Goal: Use online tool/utility: Utilize a website feature to perform a specific function

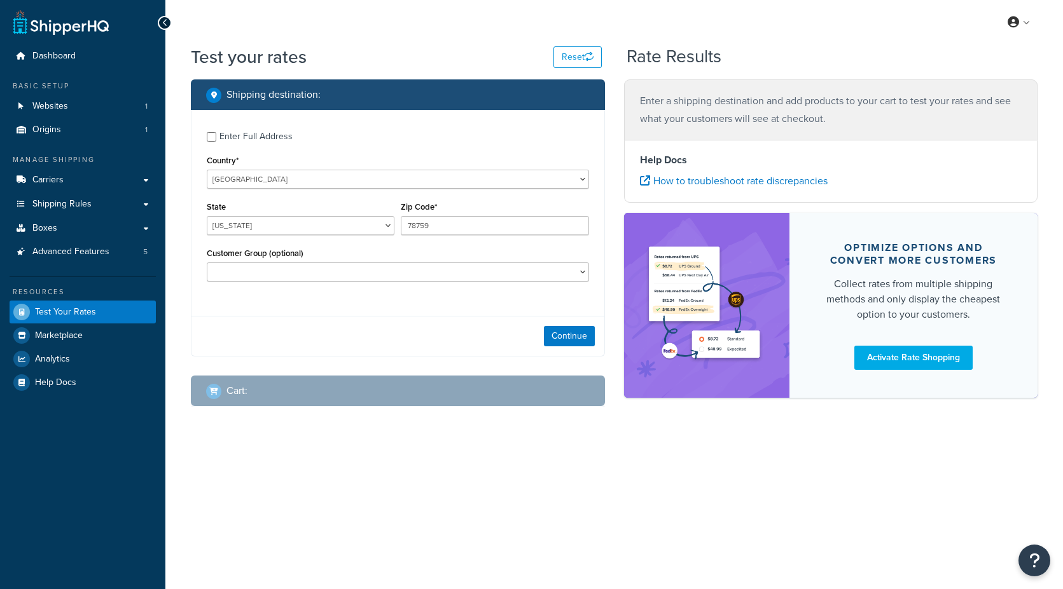
select select "[GEOGRAPHIC_DATA]"
click at [254, 138] on div "Enter Full Address" at bounding box center [255, 137] width 73 height 18
click at [216, 138] on input "Enter Full Address" at bounding box center [212, 137] width 10 height 10
checkbox input "true"
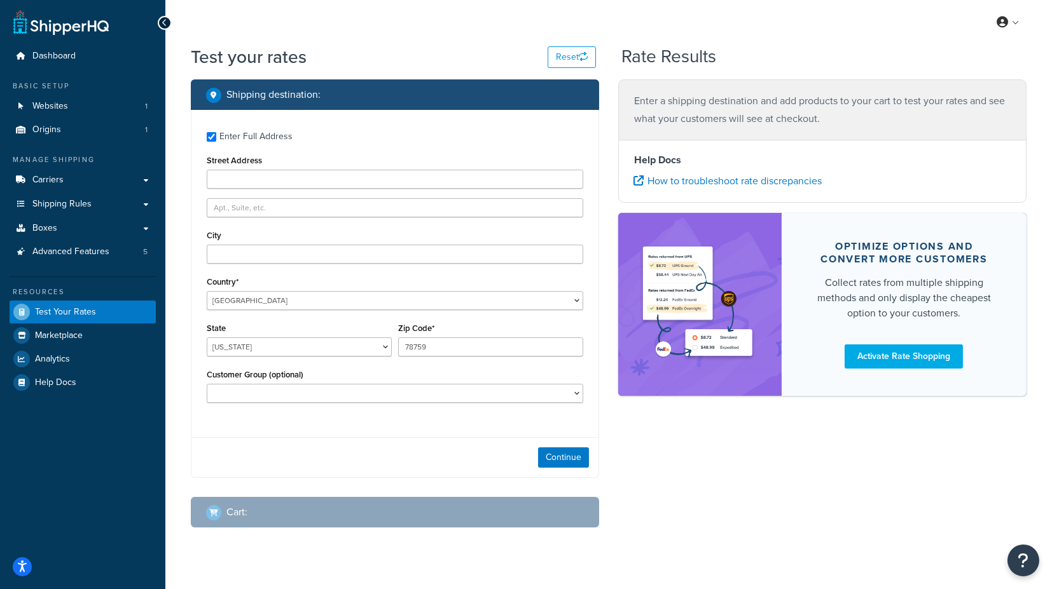
click at [251, 189] on div "Enter Full Address Street Address City Country* United States United Kingdom Af…" at bounding box center [394, 269] width 407 height 318
click at [261, 177] on input "Street Address" at bounding box center [395, 179] width 376 height 19
type input "PO Box 100"
click at [265, 251] on input "City" at bounding box center [395, 254] width 376 height 19
type input "olathe"
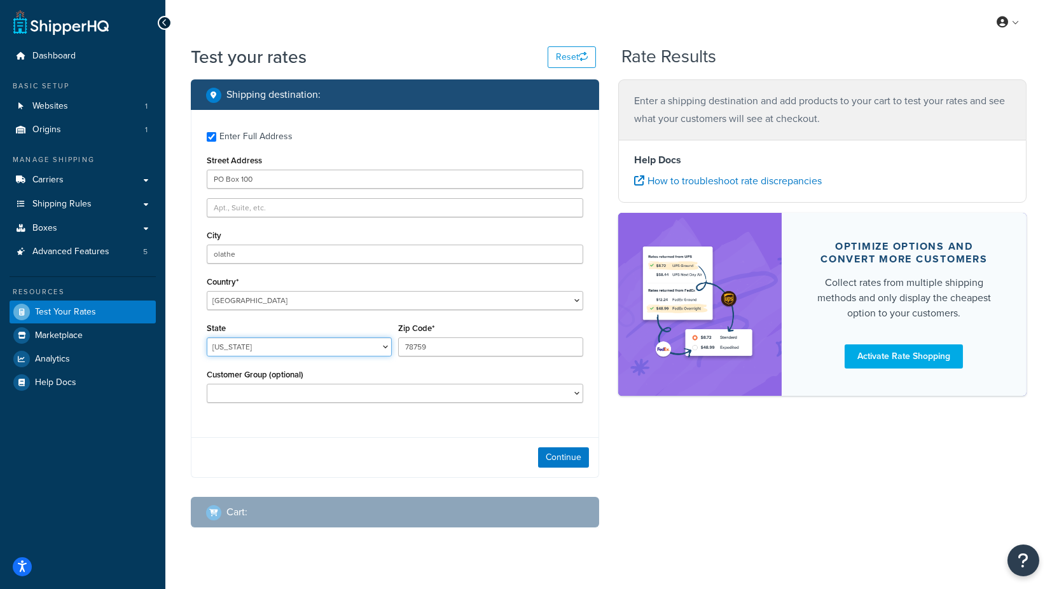
click at [270, 342] on select "Alabama Alaska American Samoa Arizona Arkansas Armed Forces Americas Armed Forc…" at bounding box center [299, 347] width 185 height 19
select select "KS"
click at [189, 337] on div "Shipping destination : Enter Full Address Street Address PO Box 100 City olathe…" at bounding box center [394, 313] width 427 height 468
drag, startPoint x: 436, startPoint y: 348, endPoint x: 390, endPoint y: 350, distance: 46.4
click at [390, 350] on div "State Alabama Alaska American Samoa Arizona Arkansas Armed Forces Americas Arme…" at bounding box center [394, 343] width 383 height 46
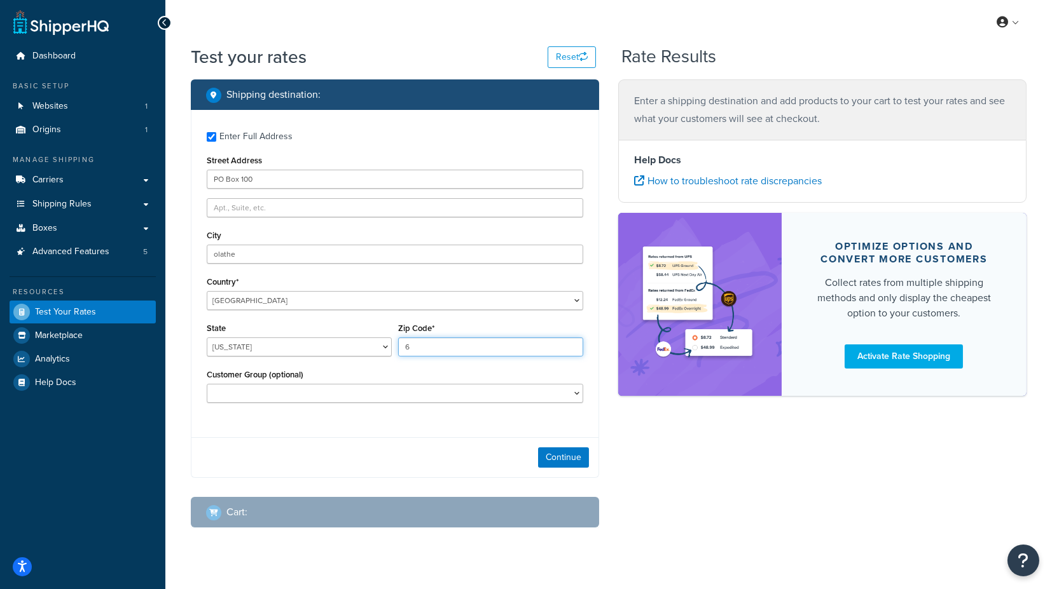
type input "66061"
click at [568, 462] on button "Continue" at bounding box center [563, 458] width 51 height 20
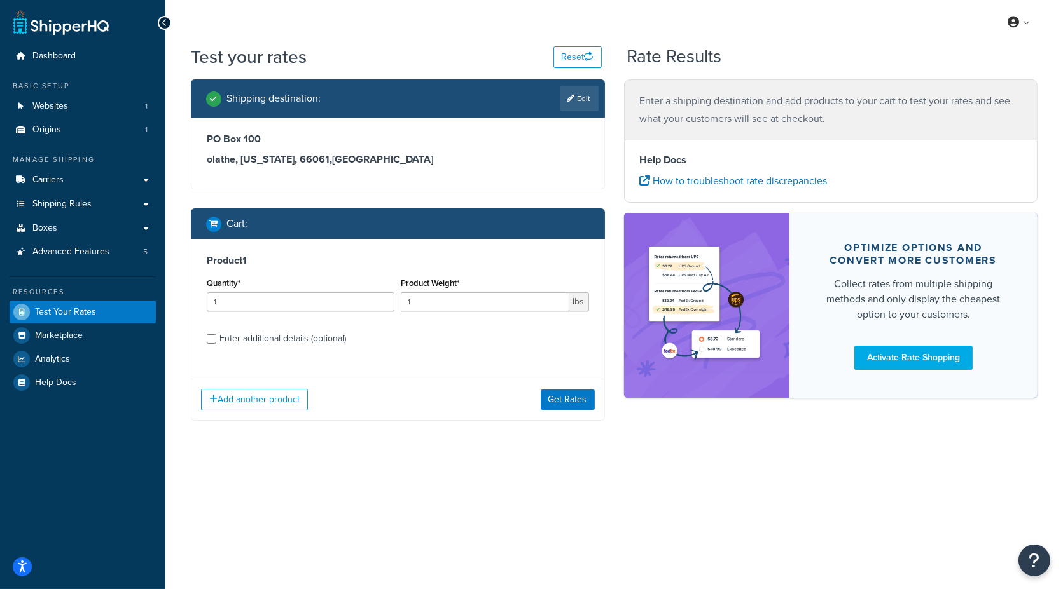
click at [269, 338] on div "Enter additional details (optional)" at bounding box center [282, 339] width 127 height 18
click at [216, 338] on input "Enter additional details (optional)" at bounding box center [212, 339] width 10 height 10
checkbox input "true"
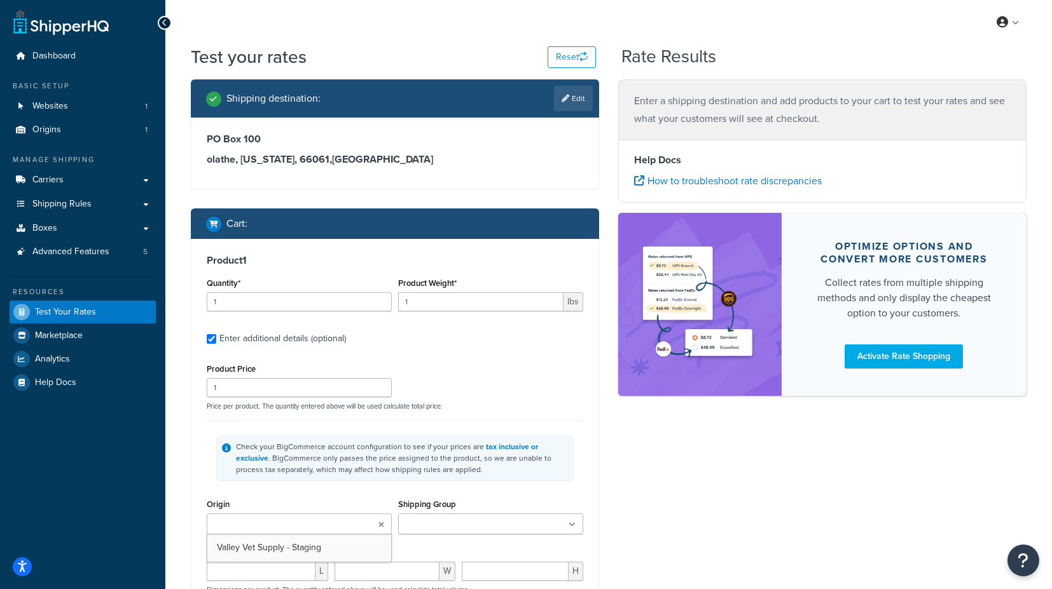
click at [301, 520] on input "Origin" at bounding box center [266, 525] width 113 height 14
click at [443, 524] on input "Shipping Group" at bounding box center [458, 525] width 113 height 14
type input "fs"
drag, startPoint x: 429, startPoint y: 522, endPoint x: 382, endPoint y: 523, distance: 47.1
click at [382, 523] on div "Origin Valley Vet Supply - Staging No results found Shipping Group fs FSE" at bounding box center [394, 522] width 383 height 52
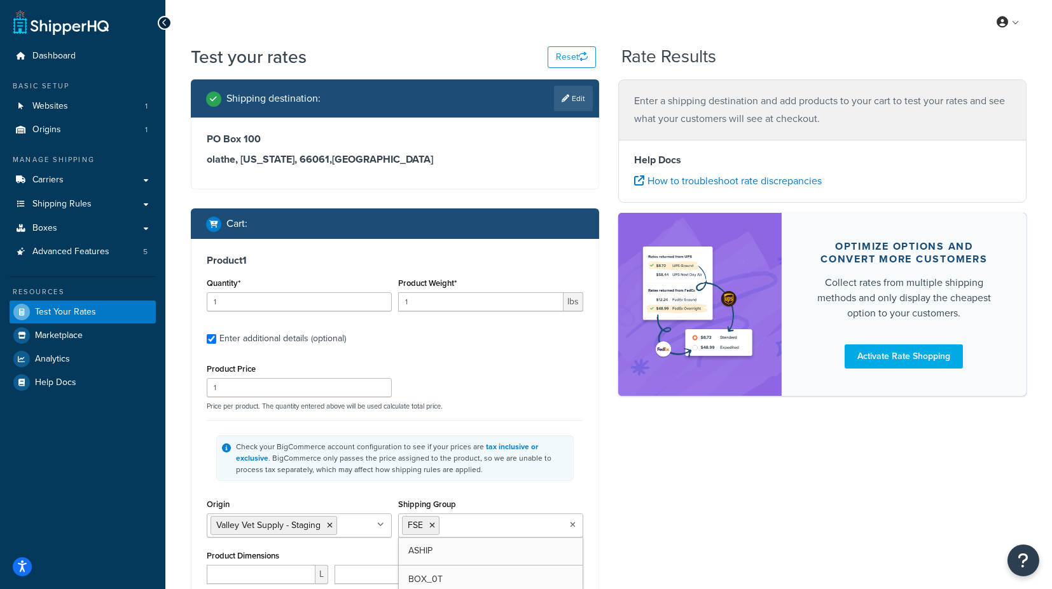
click at [601, 496] on div "Shipping destination : Edit PO Box 100 olathe, Kansas, 66061 , United States Ca…" at bounding box center [394, 416] width 427 height 674
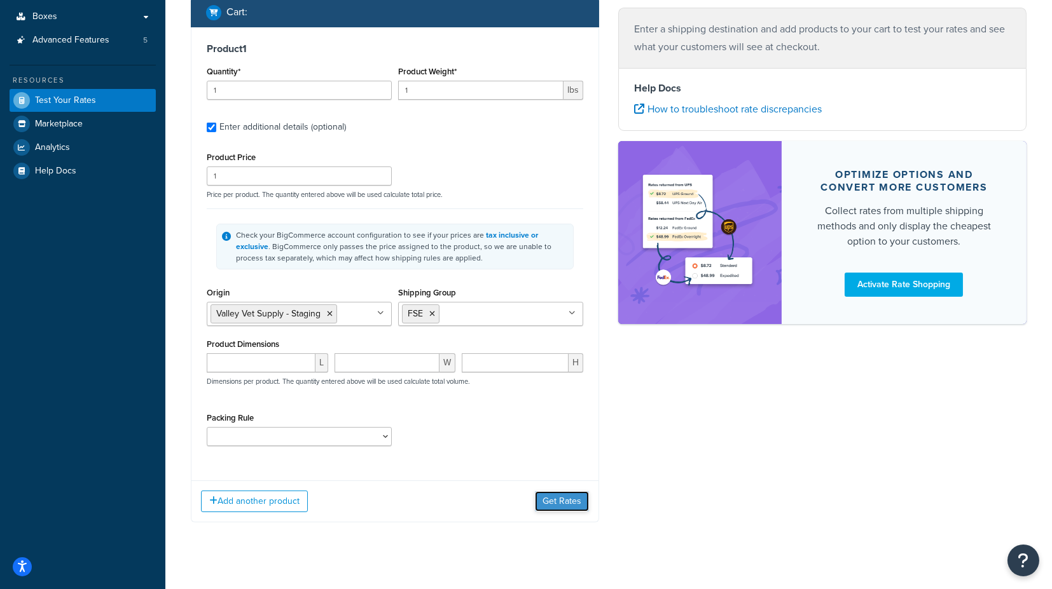
click at [570, 500] on button "Get Rates" at bounding box center [562, 502] width 54 height 20
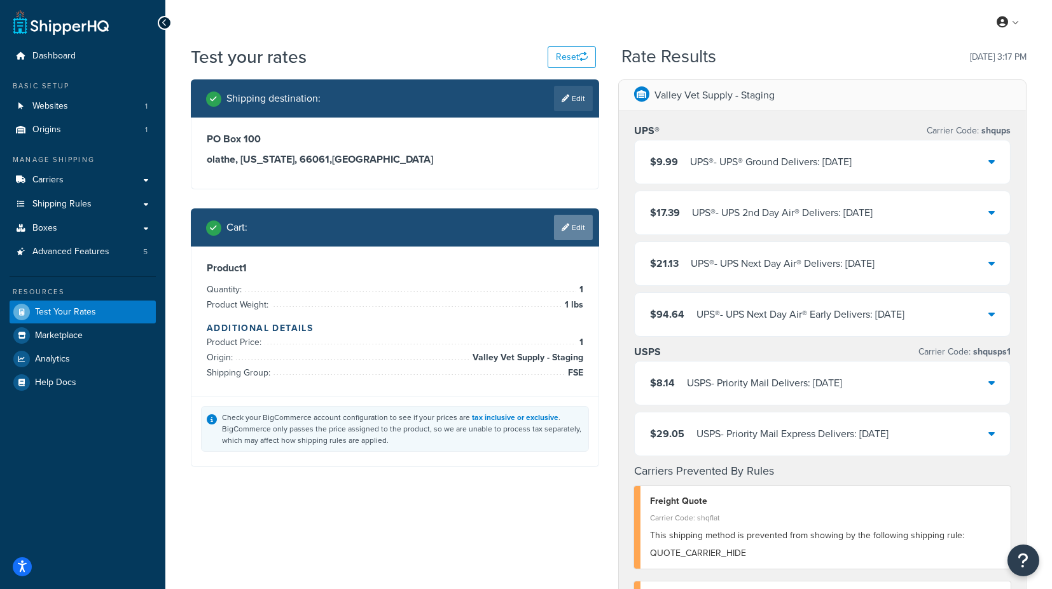
click at [575, 224] on link "Edit" at bounding box center [573, 227] width 39 height 25
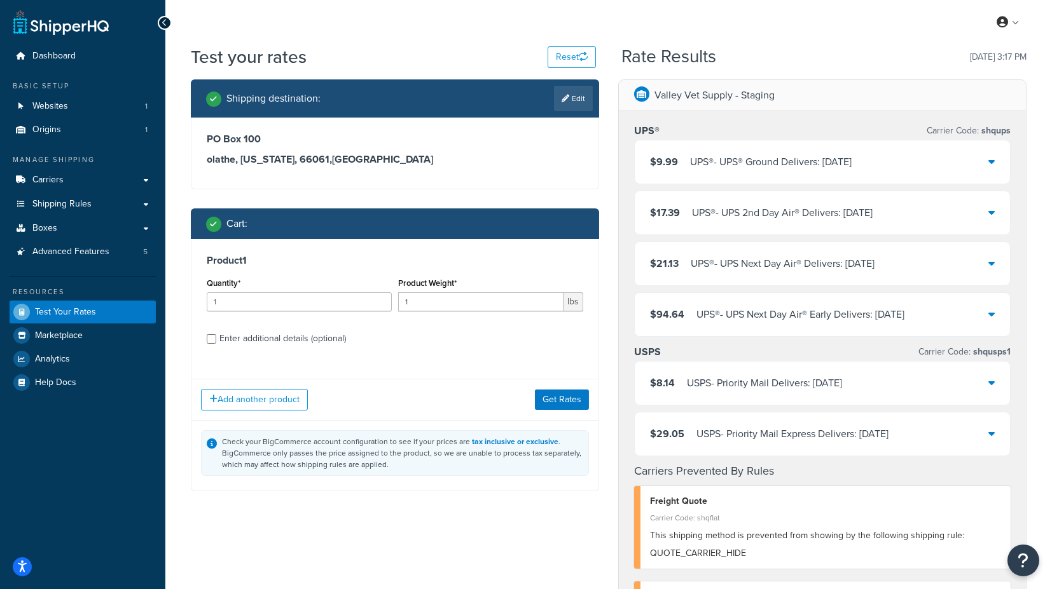
click at [278, 338] on div "Enter additional details (optional)" at bounding box center [282, 339] width 127 height 18
click at [216, 338] on input "Enter additional details (optional)" at bounding box center [212, 339] width 10 height 10
checkbox input "true"
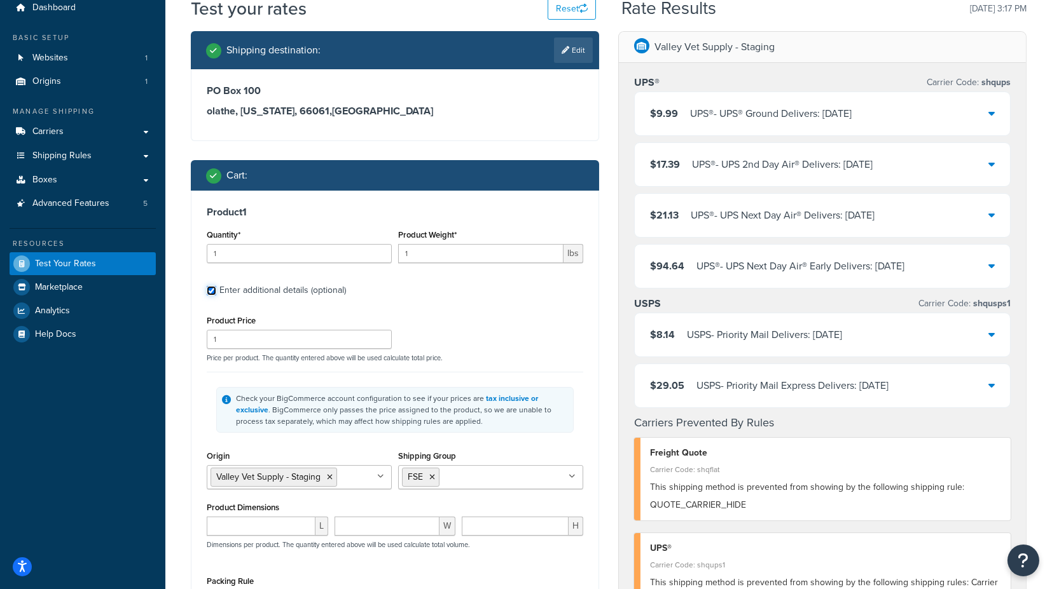
scroll to position [71, 0]
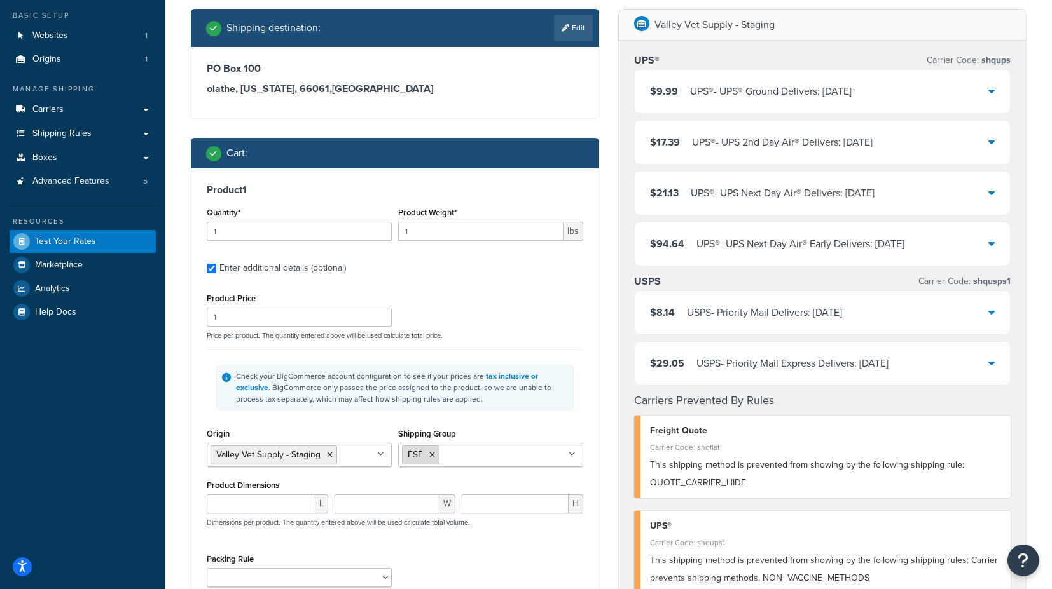
click at [432, 455] on icon at bounding box center [432, 455] width 6 height 8
click at [434, 453] on input "Shipping Group" at bounding box center [458, 455] width 113 height 14
type input "f"
click at [567, 426] on div "Shipping Group FOB ASHIP BOX_0T DROP_SHIP FSE H_3018 H0010 H0011 H0012 H0099 H1…" at bounding box center [490, 446] width 185 height 42
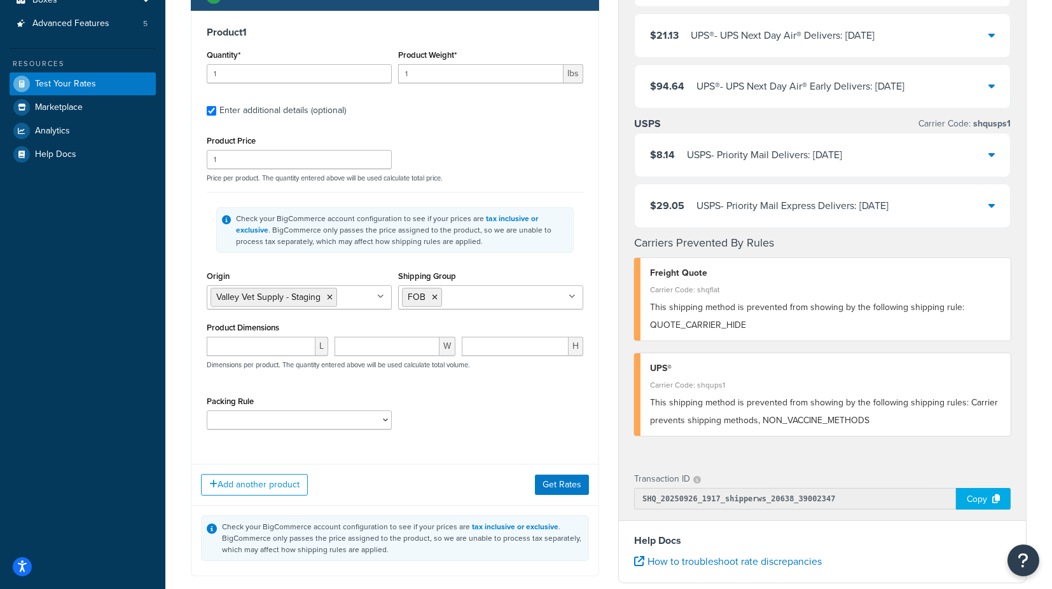
scroll to position [282, 0]
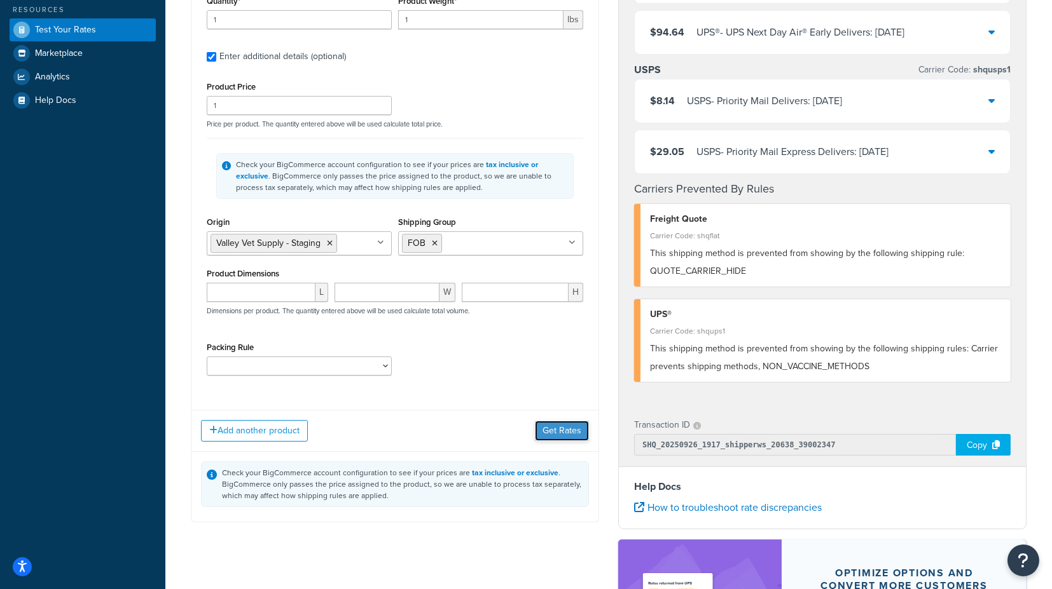
click at [556, 432] on button "Get Rates" at bounding box center [562, 431] width 54 height 20
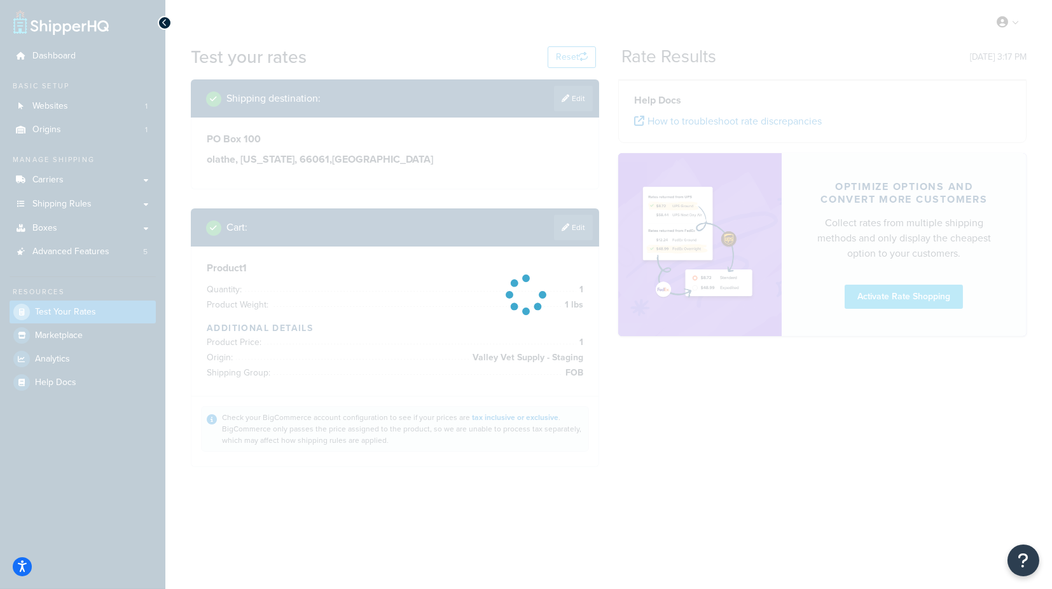
scroll to position [0, 0]
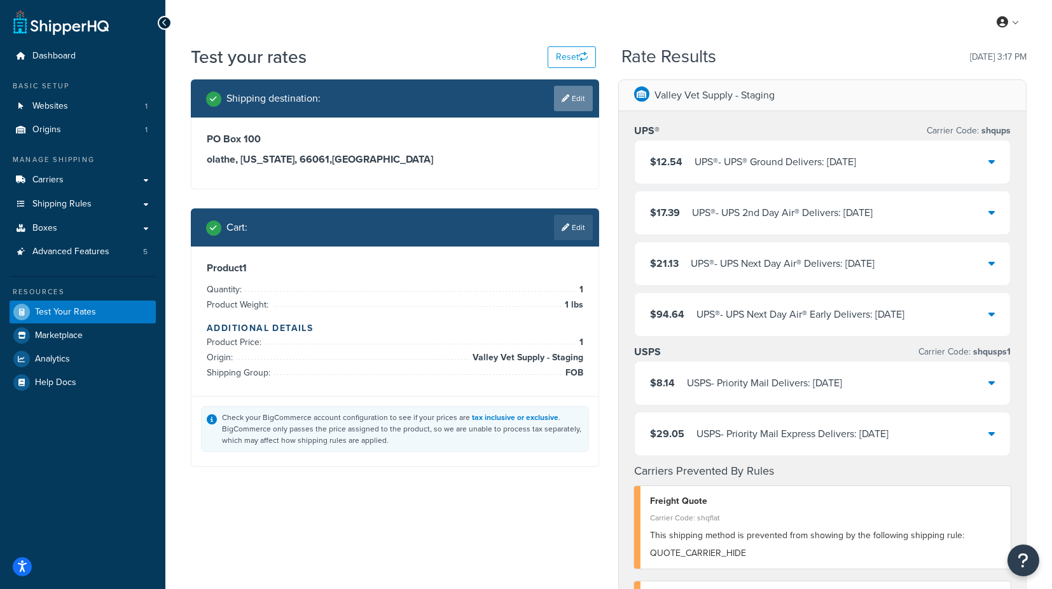
click at [581, 96] on link "Edit" at bounding box center [573, 98] width 39 height 25
select select "KS"
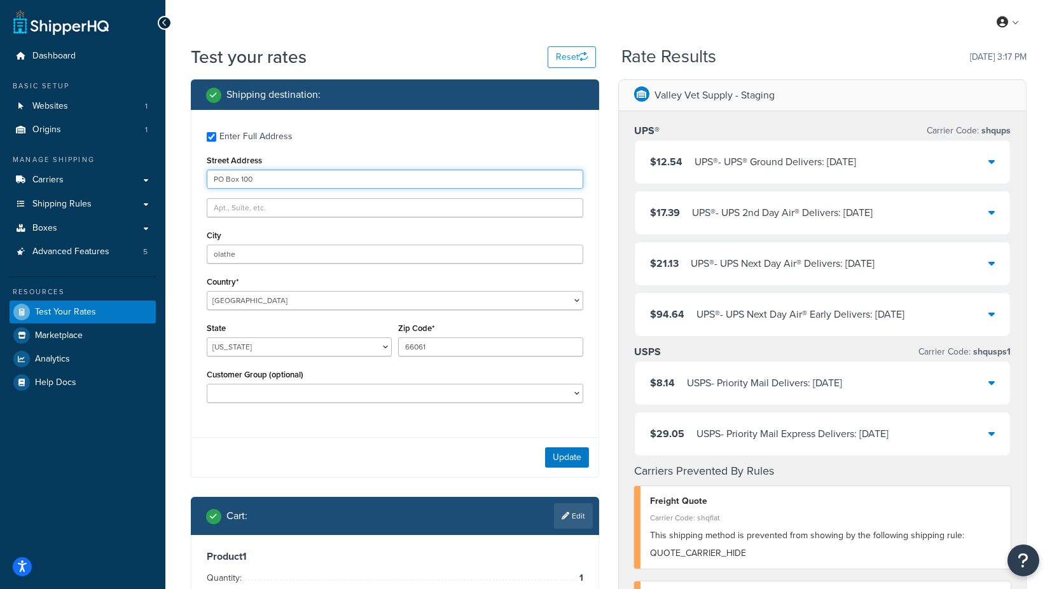
drag, startPoint x: 277, startPoint y: 181, endPoint x: 162, endPoint y: 175, distance: 115.2
click at [162, 175] on div "Dashboard Basic Setup Websites 1 Origins 1 Manage Shipping Carriers Carriers Al…" at bounding box center [526, 541] width 1052 height 1082
type input "1010 E poplar st"
click at [189, 285] on div "Shipping destination : Enter Full Address Street Address 1010 E poplar st City …" at bounding box center [394, 427] width 427 height 696
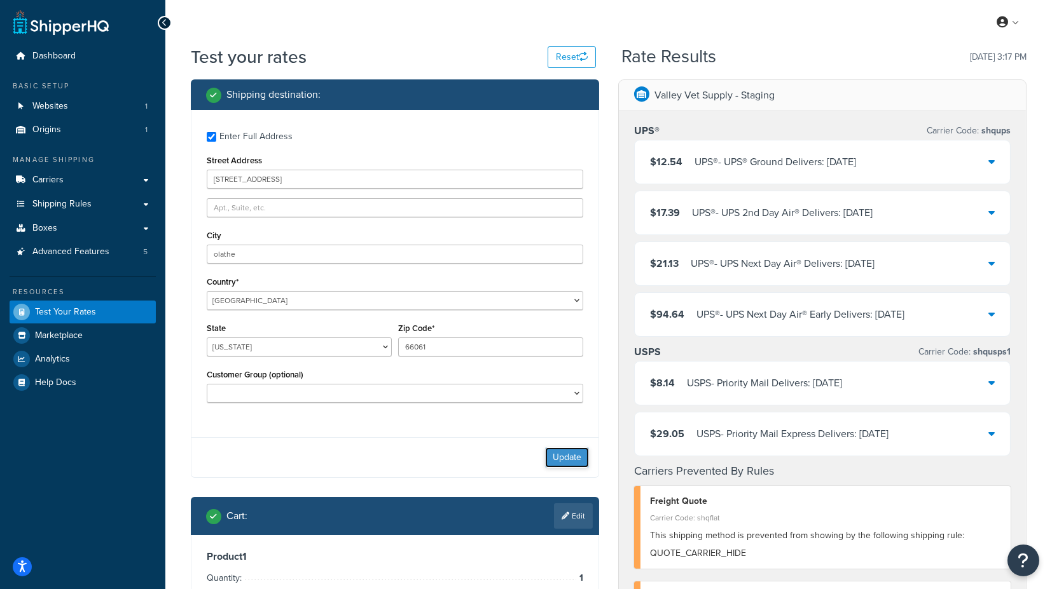
click at [576, 453] on button "Update" at bounding box center [567, 458] width 44 height 20
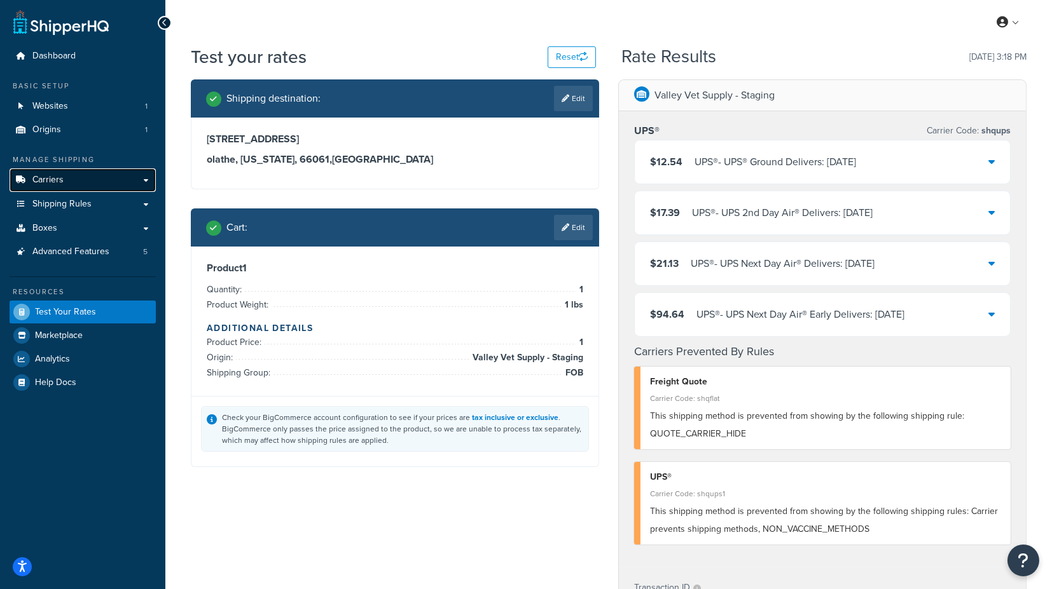
click at [89, 182] on link "Carriers" at bounding box center [83, 180] width 146 height 24
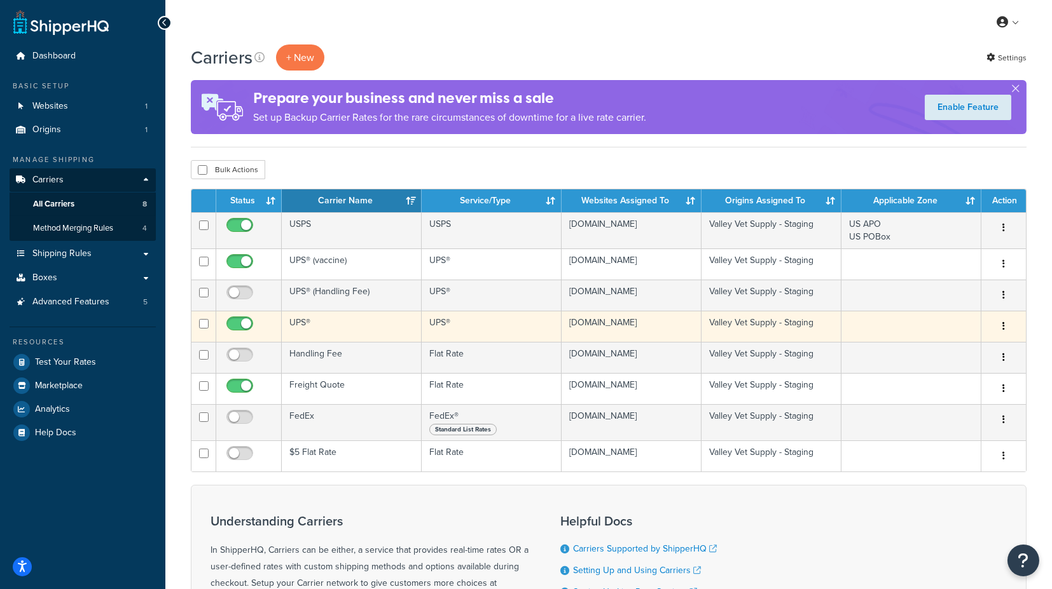
click at [316, 322] on td "UPS®" at bounding box center [352, 326] width 140 height 31
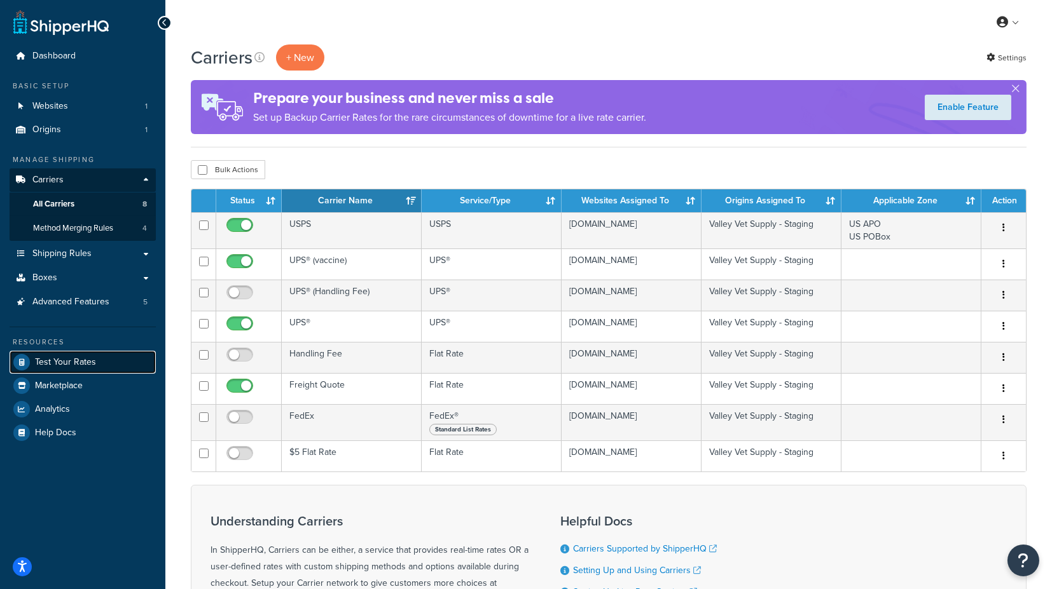
click at [69, 364] on span "Test Your Rates" at bounding box center [65, 362] width 61 height 11
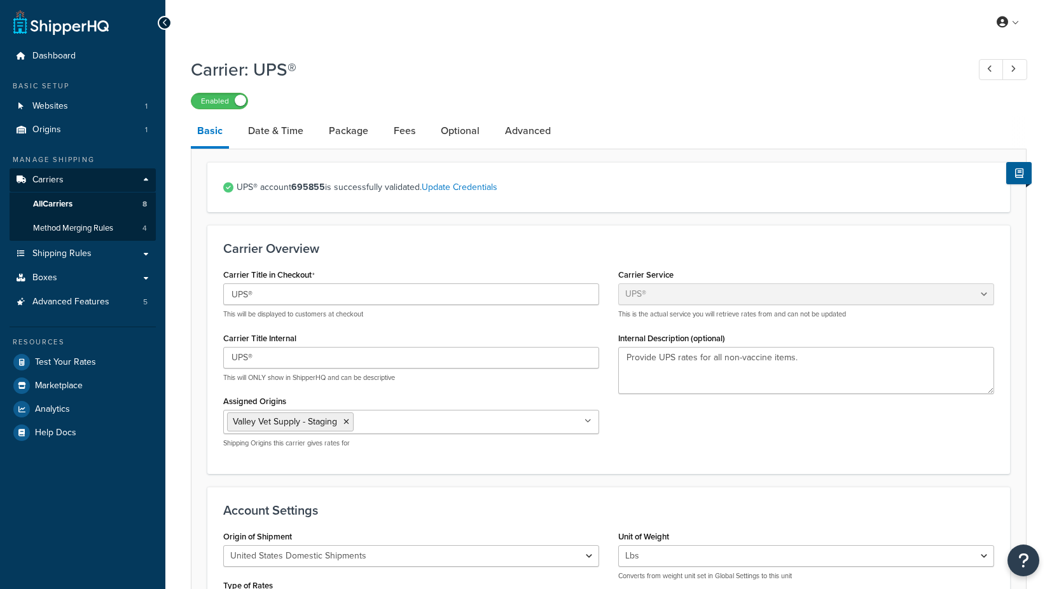
select select "ups"
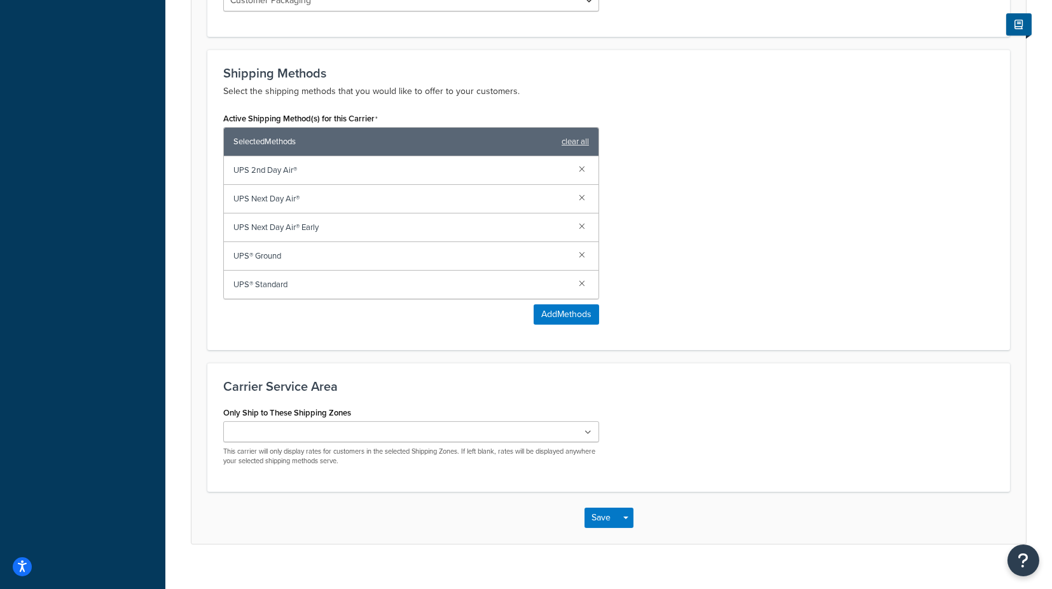
scroll to position [732, 0]
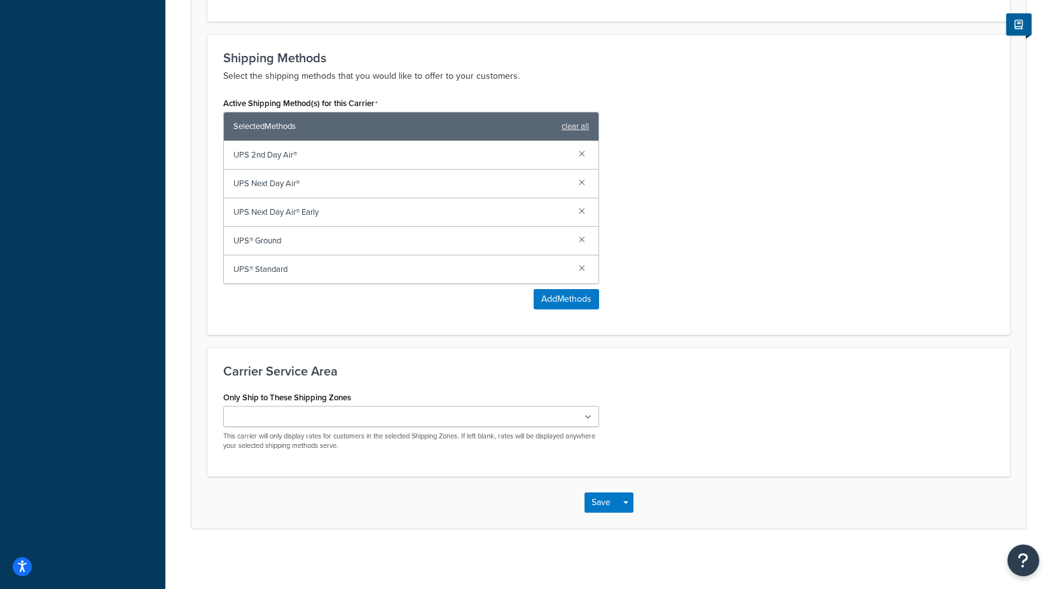
click at [349, 418] on ul at bounding box center [411, 416] width 376 height 21
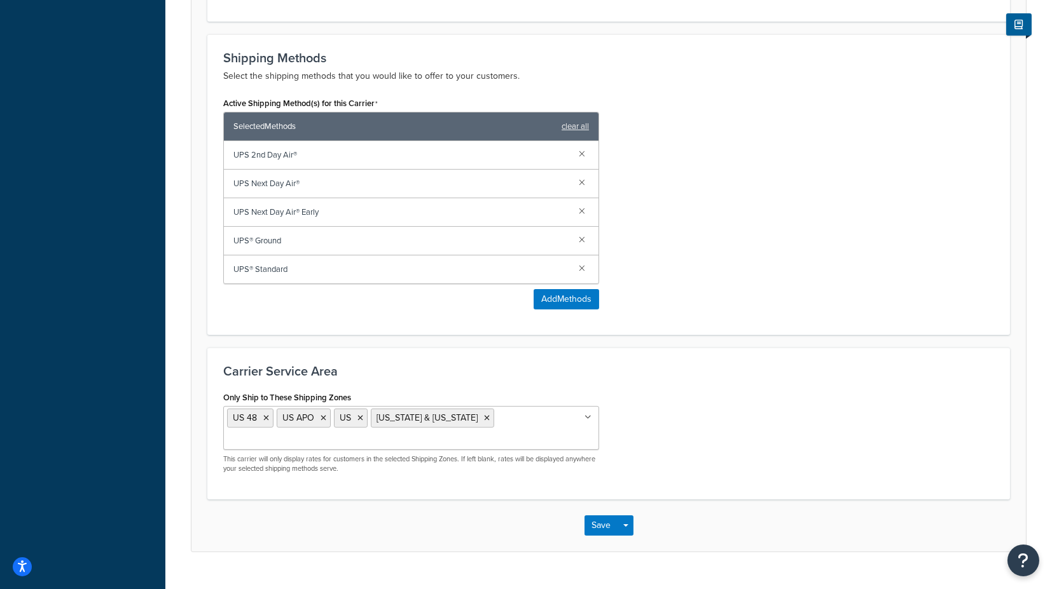
click at [717, 410] on div "Only Ship to These Shipping Zones US 48 US APO US Alaska & Hawaii NO_OVERRIDE_M…" at bounding box center [609, 436] width 790 height 95
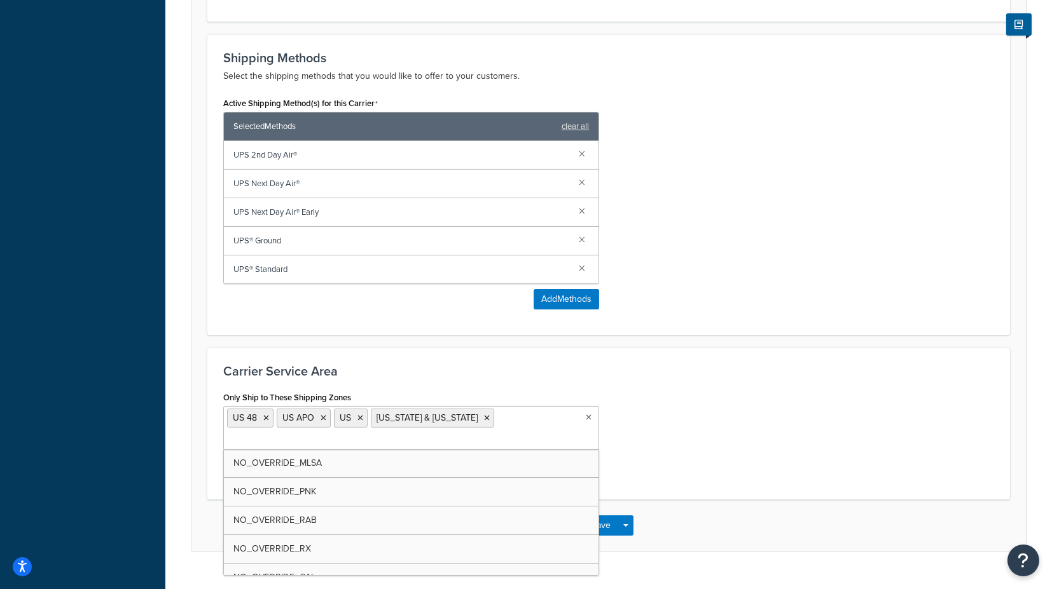
click at [590, 418] on ul "US 48 US APO US Alaska & Hawaii" at bounding box center [411, 428] width 376 height 44
click at [632, 408] on div "Only Ship to These Shipping Zones US 48 US APO US Alaska & Hawaii NO_OVERRIDE_M…" at bounding box center [609, 436] width 790 height 95
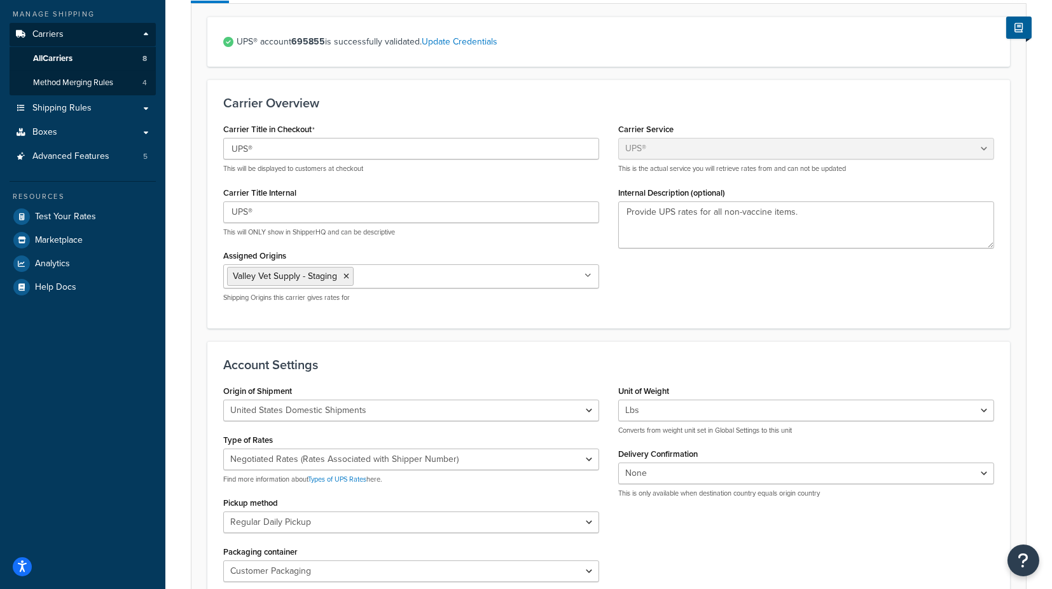
scroll to position [0, 0]
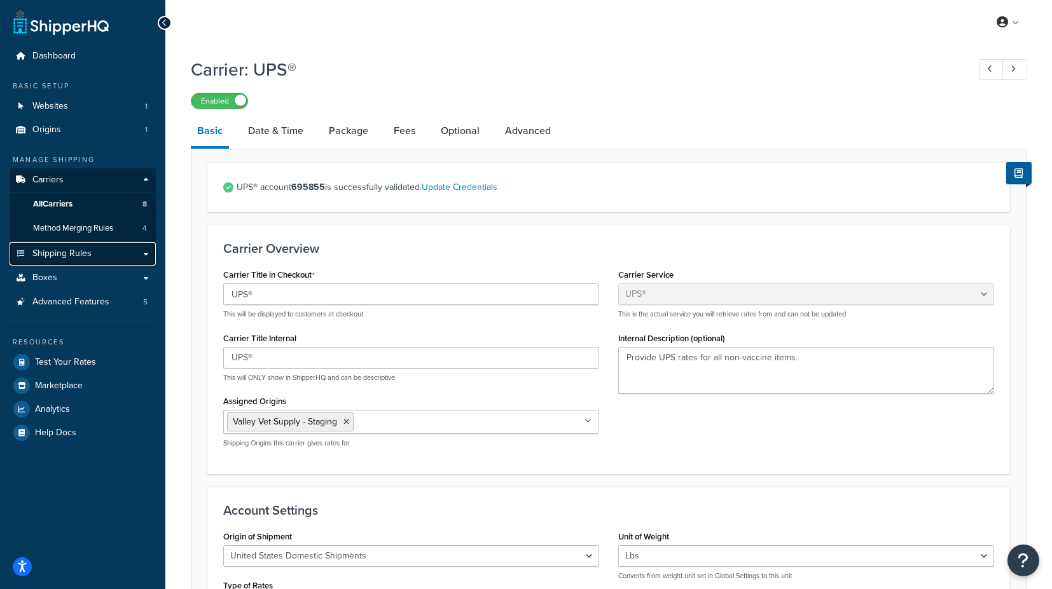
click at [116, 253] on link "Shipping Rules" at bounding box center [83, 254] width 146 height 24
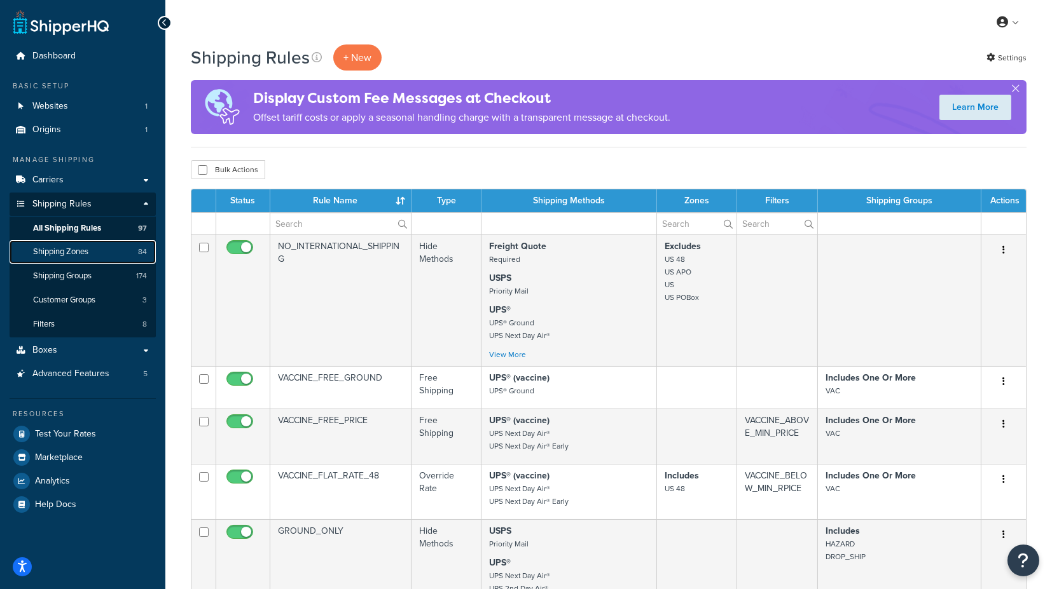
click at [78, 255] on span "Shipping Zones" at bounding box center [60, 252] width 55 height 11
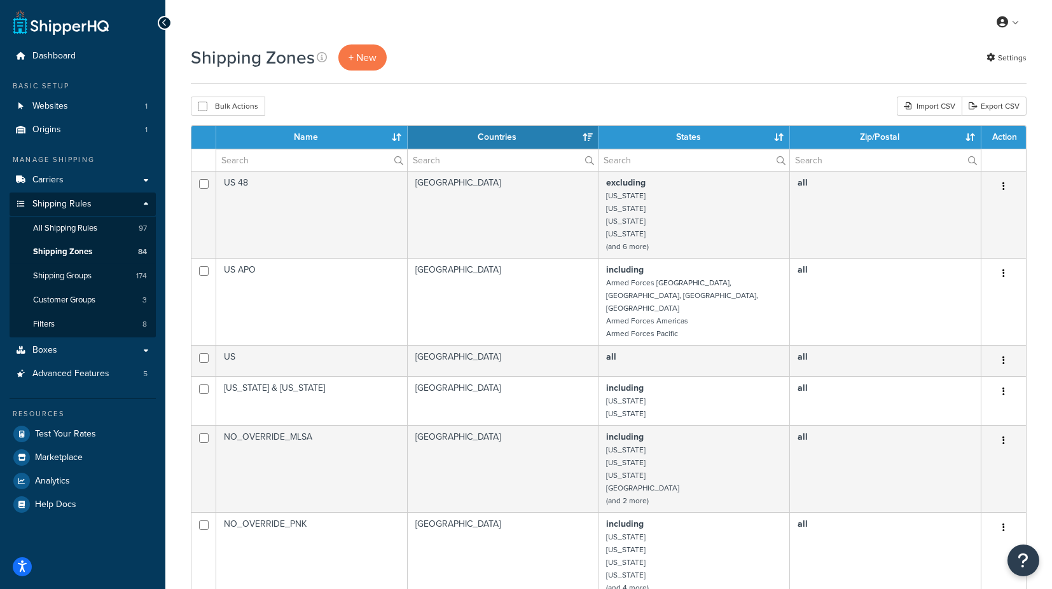
click at [301, 135] on th "Name" at bounding box center [311, 137] width 191 height 23
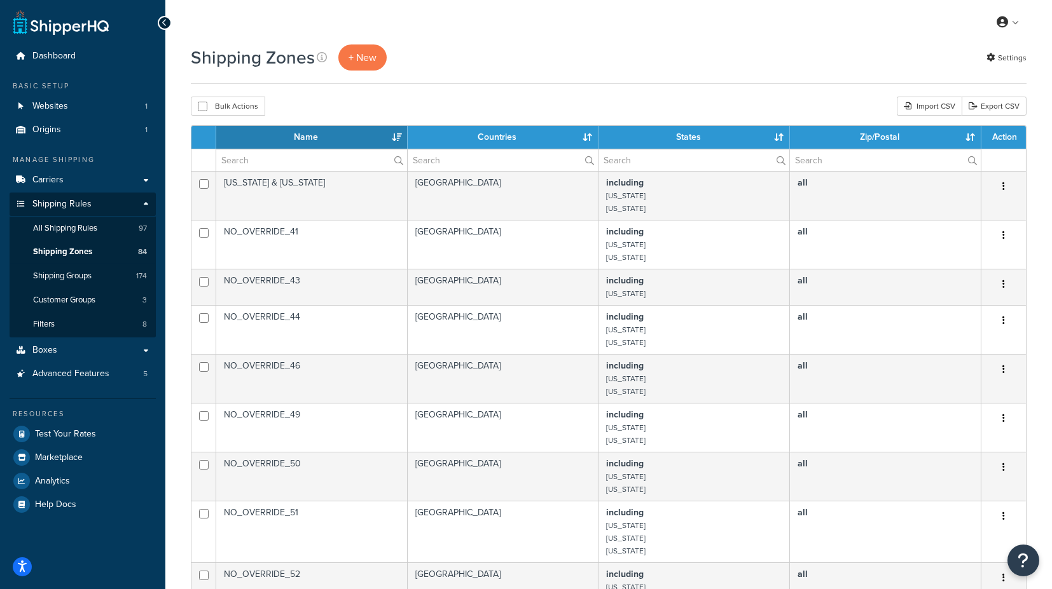
click at [301, 135] on th "Name" at bounding box center [311, 137] width 191 height 23
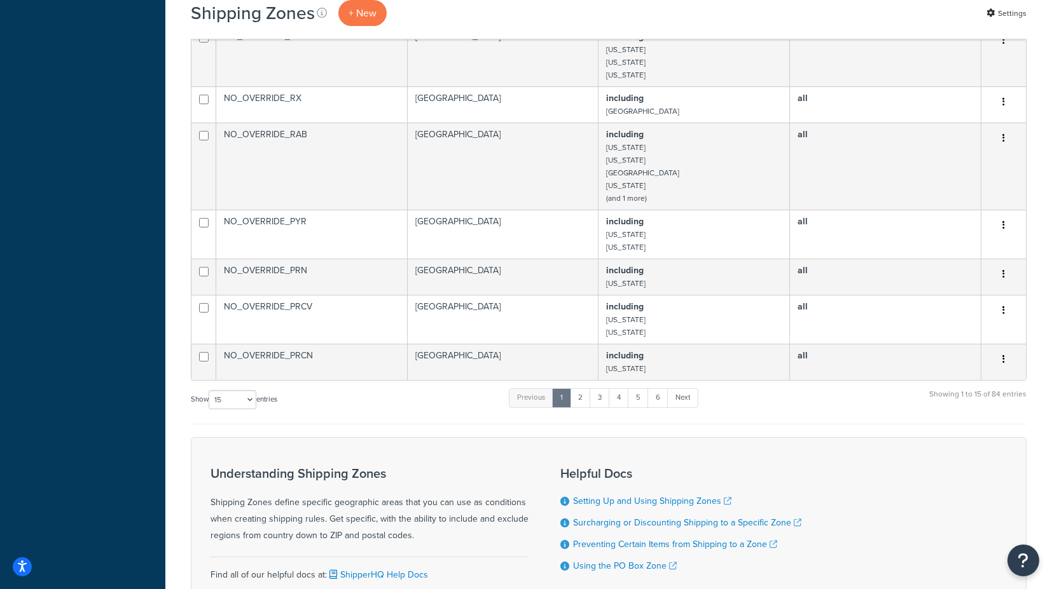
scroll to position [636, 0]
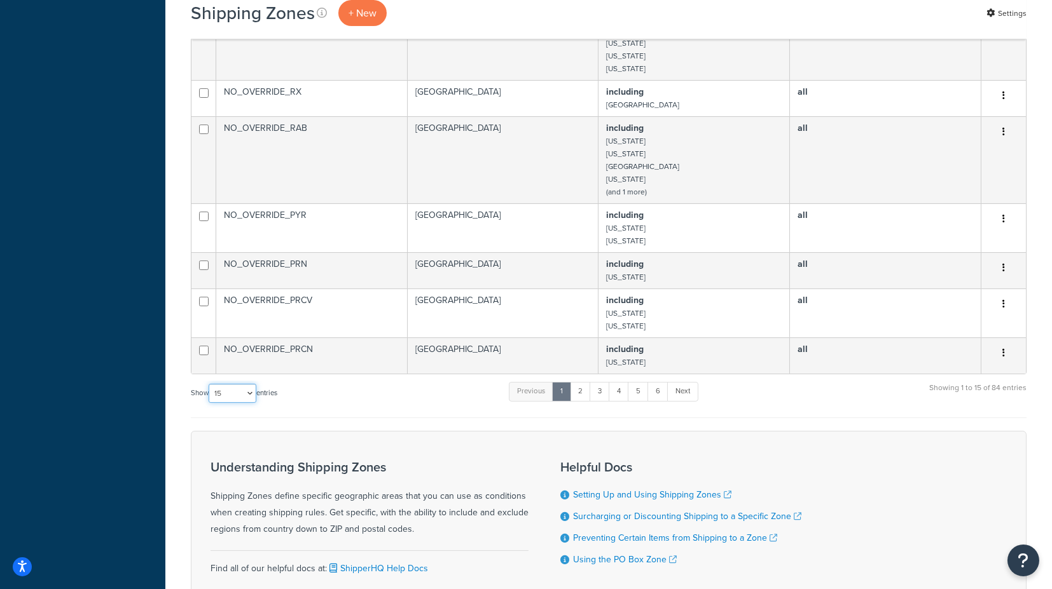
click at [252, 384] on select "10 15 25 50 100" at bounding box center [233, 393] width 48 height 19
select select "100"
click at [210, 403] on select "10 15 25 50 100" at bounding box center [233, 393] width 48 height 19
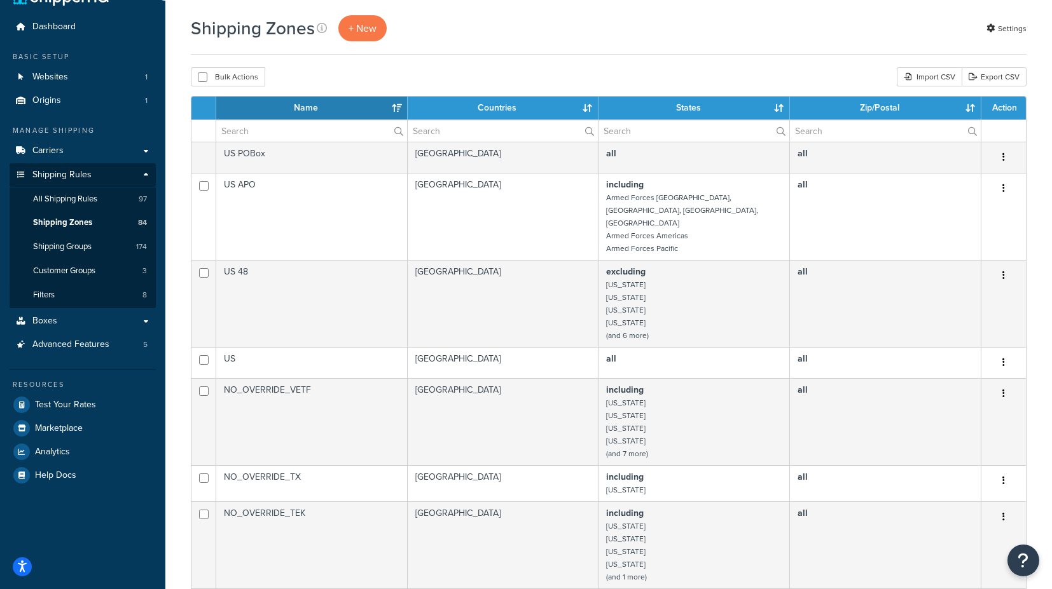
scroll to position [0, 0]
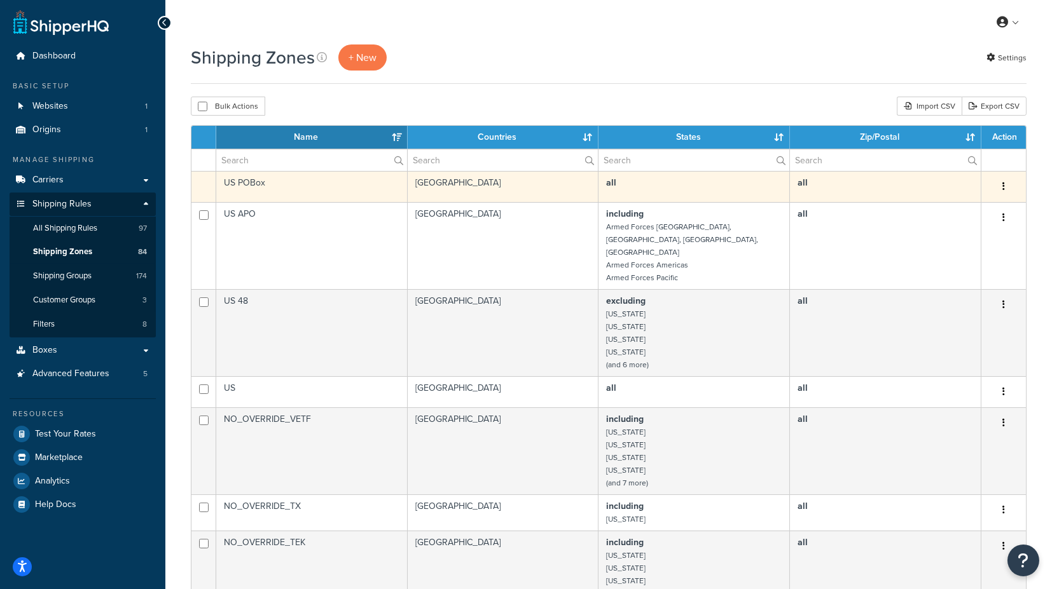
click at [249, 182] on td "US POBox" at bounding box center [311, 186] width 191 height 31
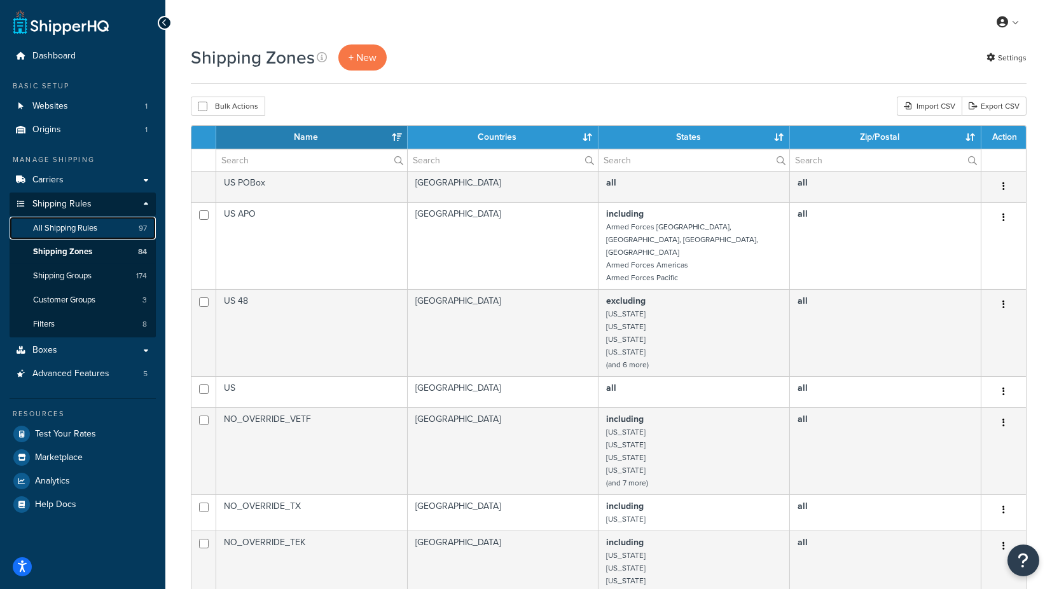
click at [83, 228] on span "All Shipping Rules" at bounding box center [65, 228] width 64 height 11
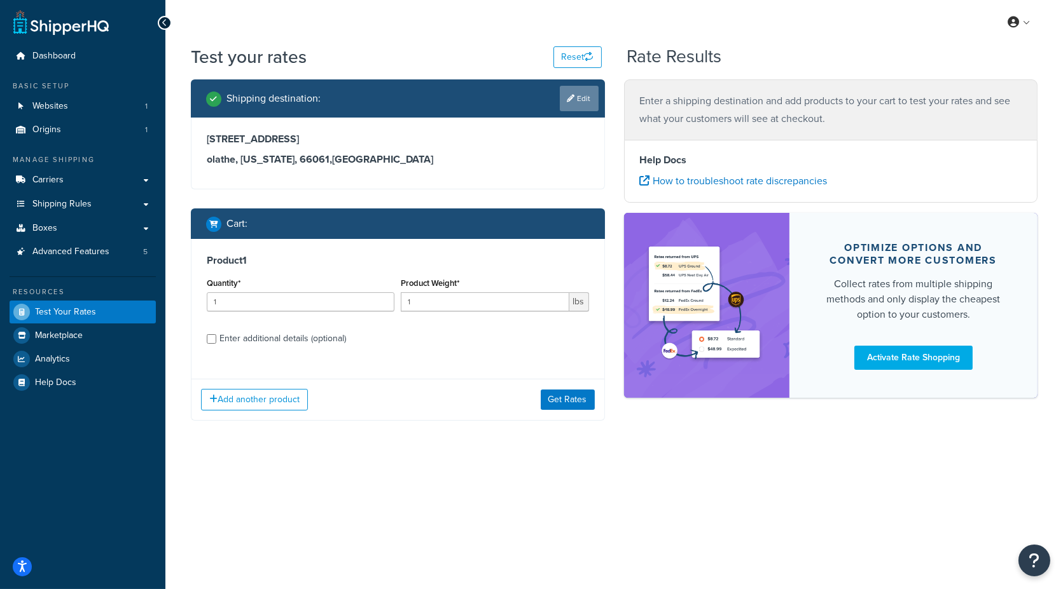
click at [592, 93] on link "Edit" at bounding box center [579, 98] width 39 height 25
select select "KS"
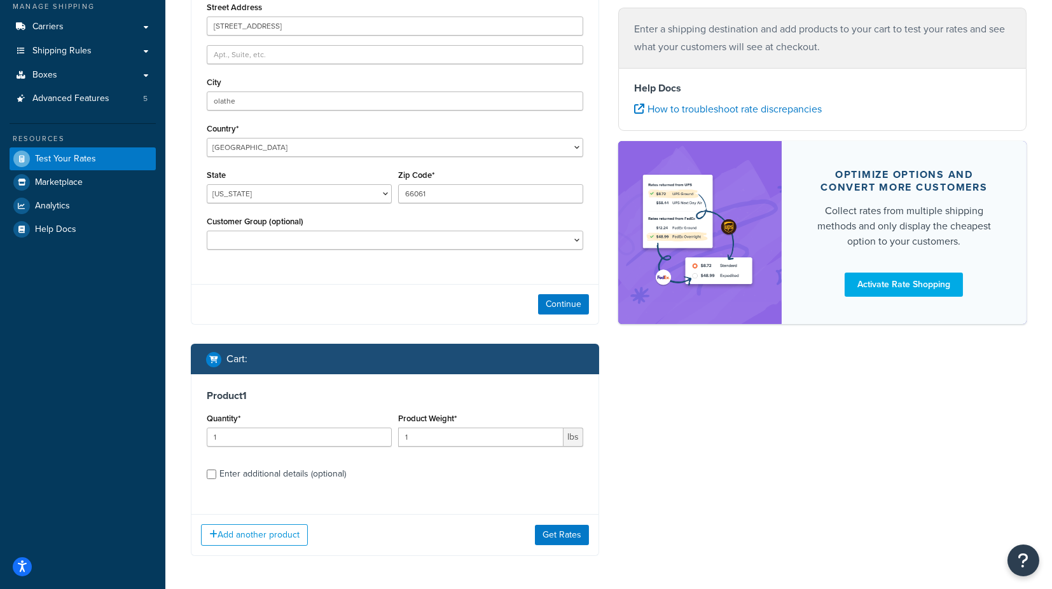
scroll to position [131, 0]
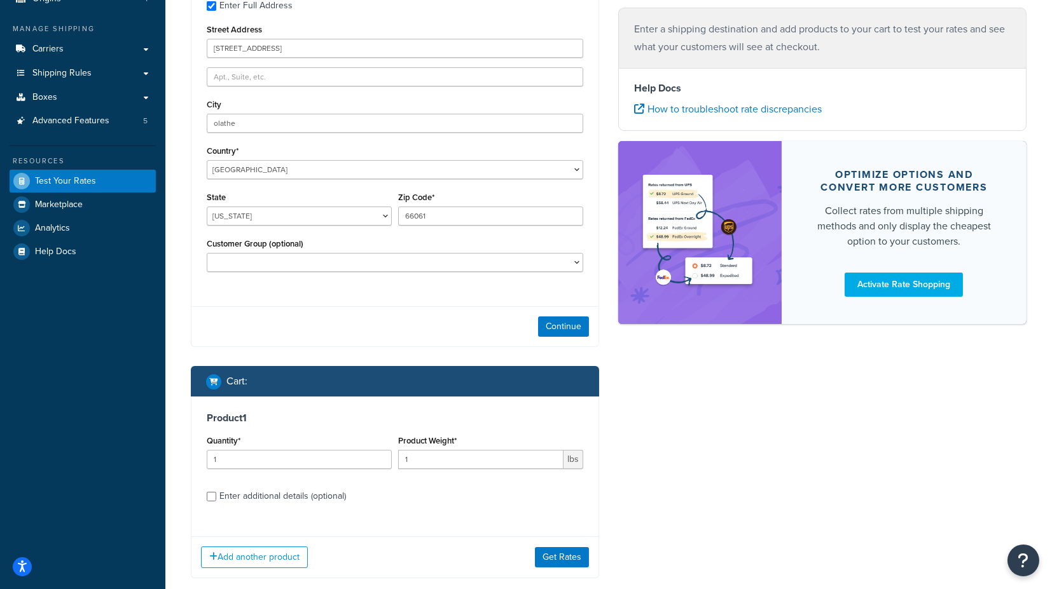
click at [298, 499] on div "Enter additional details (optional)" at bounding box center [282, 497] width 127 height 18
click at [216, 499] on input "Enter additional details (optional)" at bounding box center [212, 497] width 10 height 10
checkbox input "true"
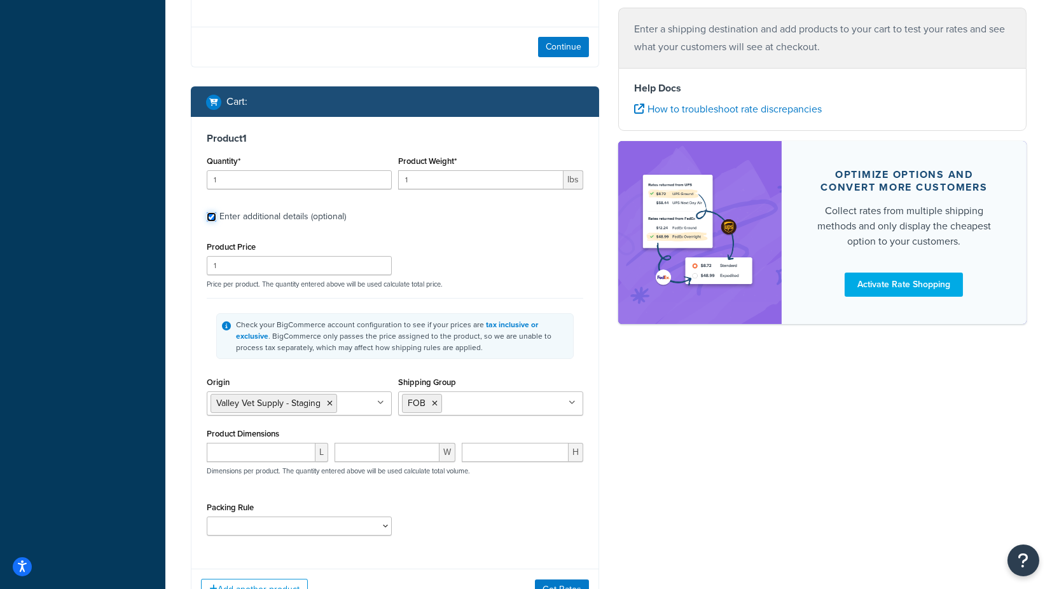
scroll to position [414, 0]
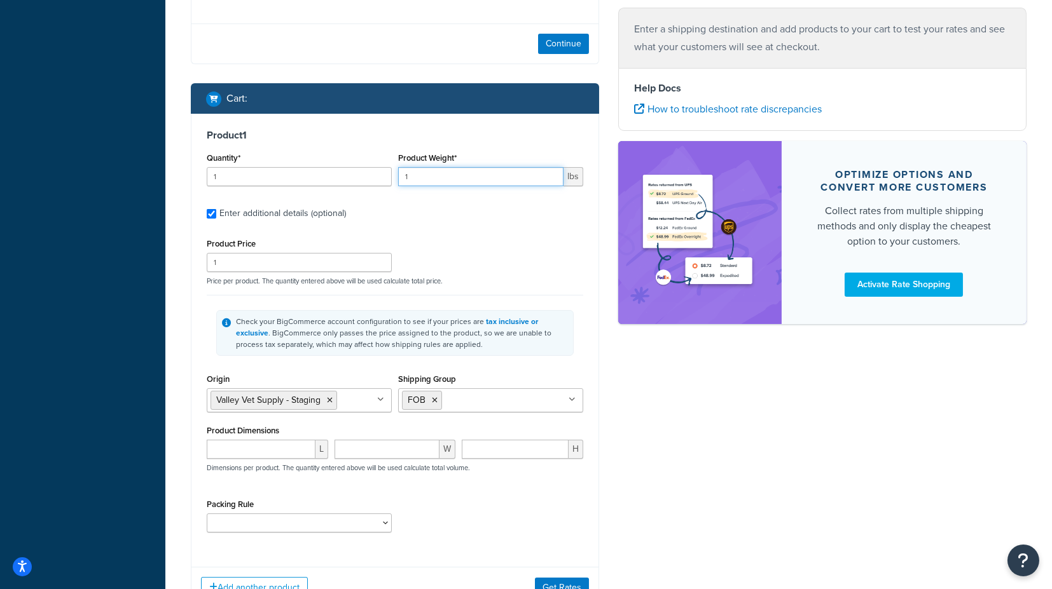
drag, startPoint x: 437, startPoint y: 179, endPoint x: 371, endPoint y: 179, distance: 66.1
click at [371, 179] on div "Quantity* 1 Product Weight* 1 lbs" at bounding box center [394, 172] width 383 height 46
type input "2"
click at [566, 235] on div "Product Price 1 Price per product. The quantity entered above will be used calc…" at bounding box center [394, 260] width 383 height 50
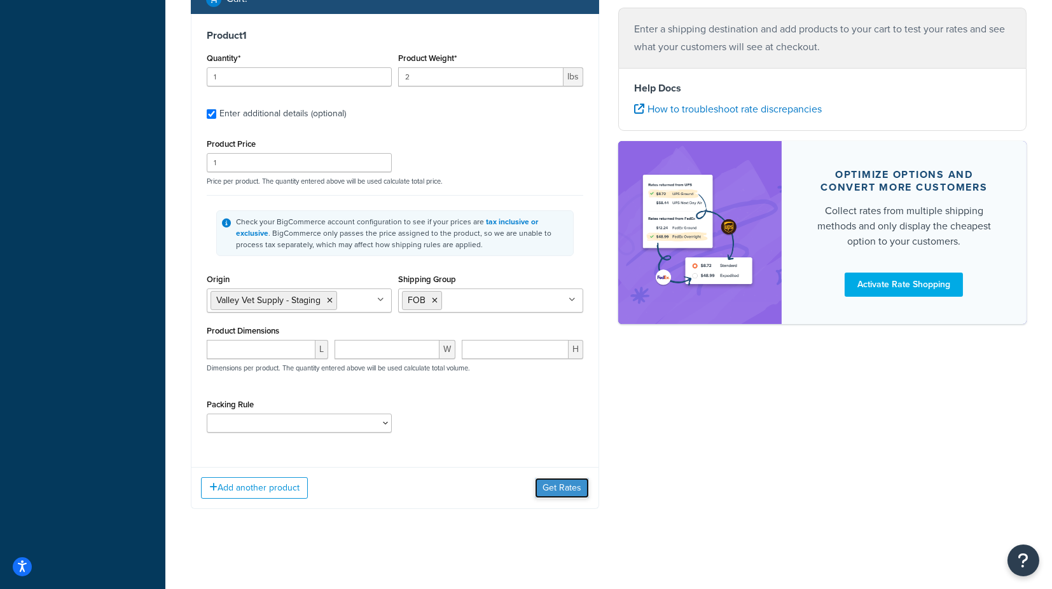
click at [562, 491] on button "Get Rates" at bounding box center [562, 488] width 54 height 20
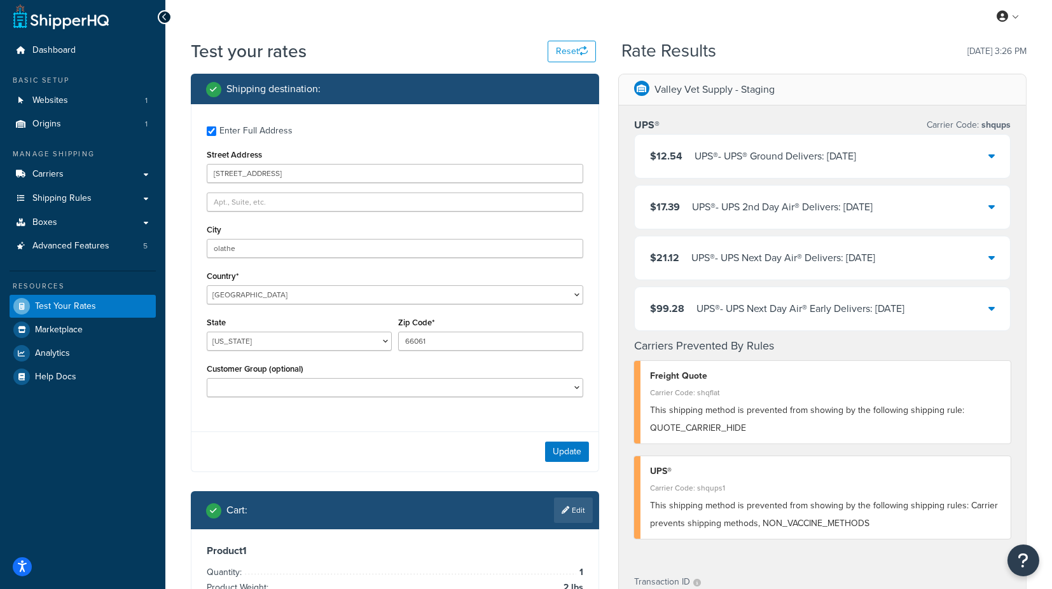
scroll to position [0, 0]
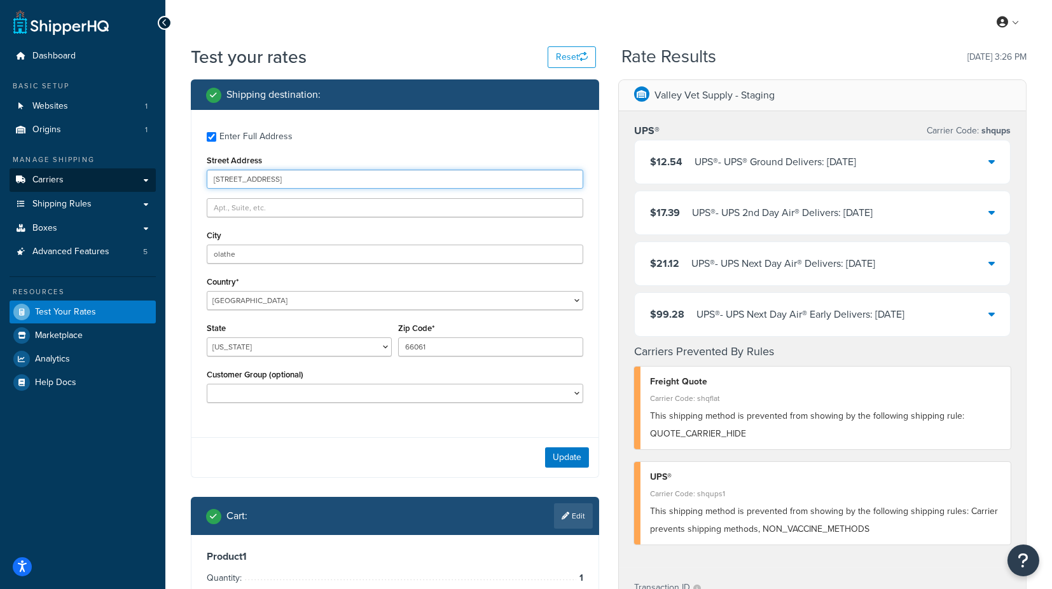
drag, startPoint x: 292, startPoint y: 177, endPoint x: 135, endPoint y: 186, distance: 158.0
click at [138, 186] on div "Dashboard Basic Setup Websites 1 Origins 1 Manage Shipping Carriers Carriers Al…" at bounding box center [526, 481] width 1052 height 962
type input "PO Box 100"
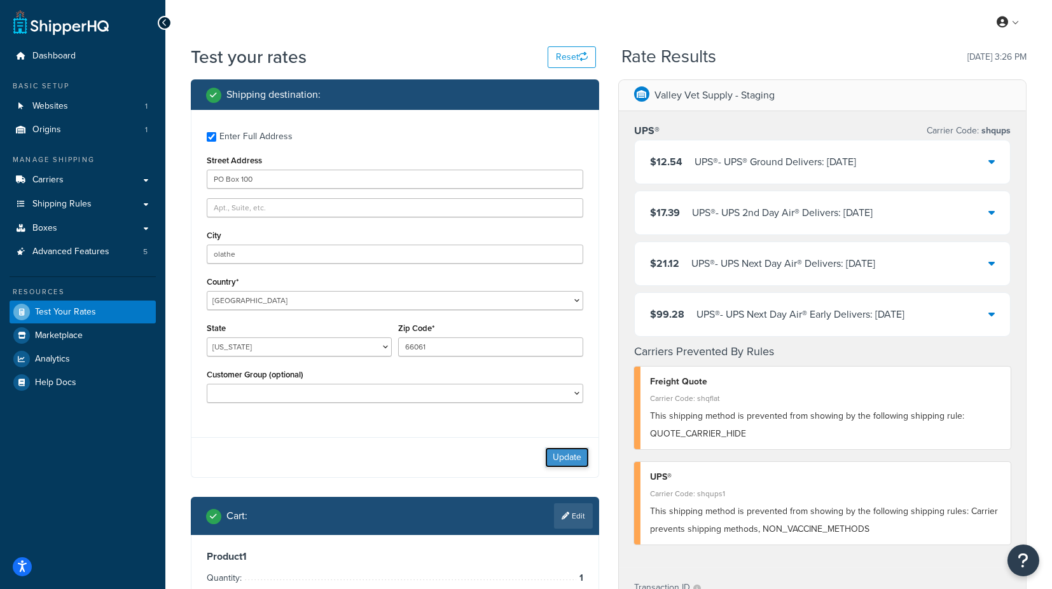
click at [577, 458] on button "Update" at bounding box center [567, 458] width 44 height 20
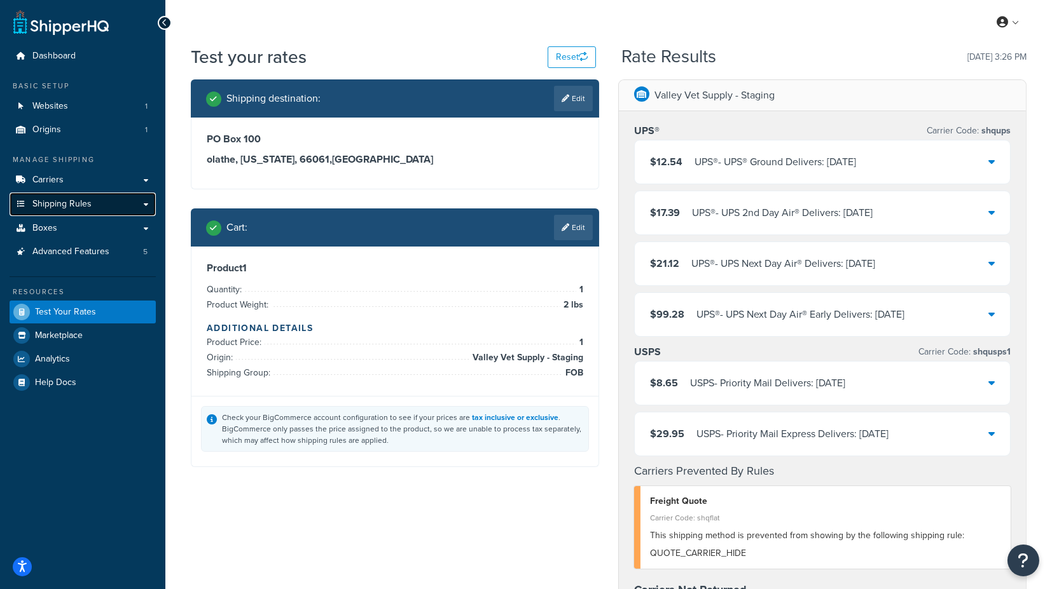
click at [85, 205] on span "Shipping Rules" at bounding box center [61, 204] width 59 height 11
click at [577, 223] on link "Edit" at bounding box center [573, 227] width 39 height 25
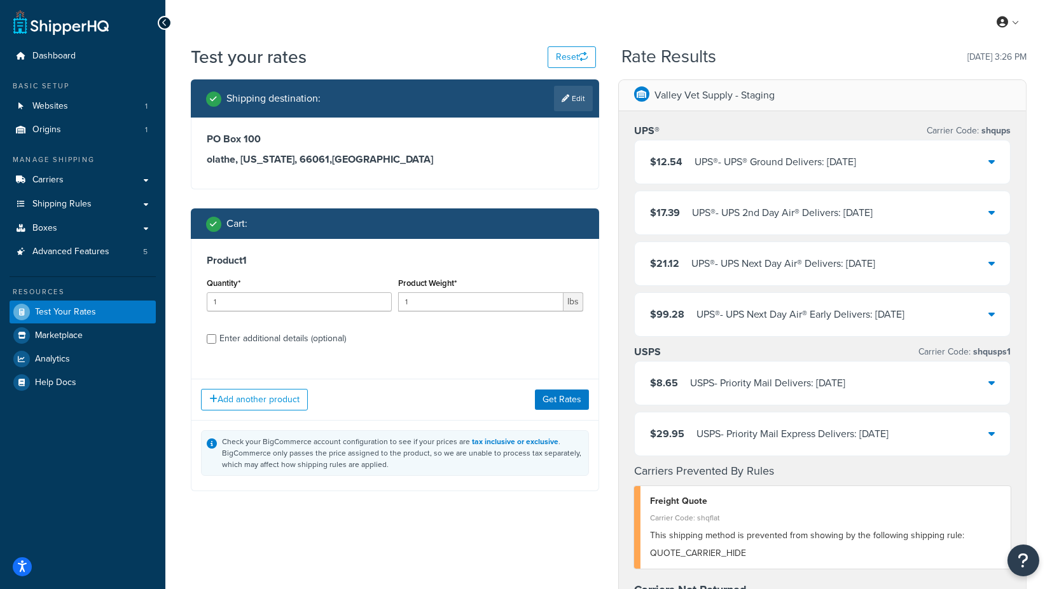
click at [291, 342] on div "Enter additional details (optional)" at bounding box center [282, 339] width 127 height 18
click at [216, 342] on input "Enter additional details (optional)" at bounding box center [212, 339] width 10 height 10
checkbox input "true"
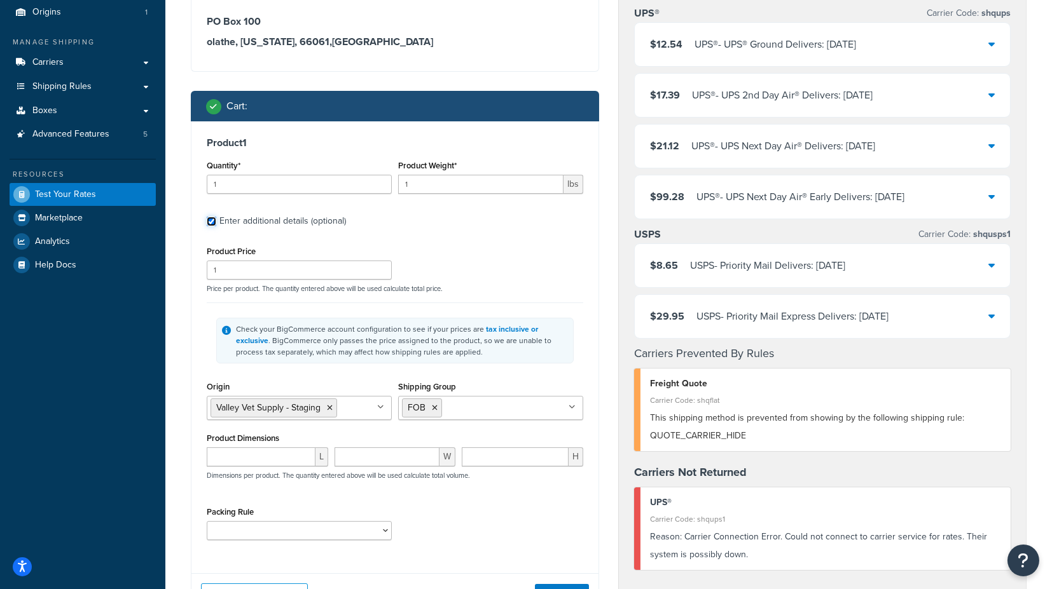
scroll to position [141, 0]
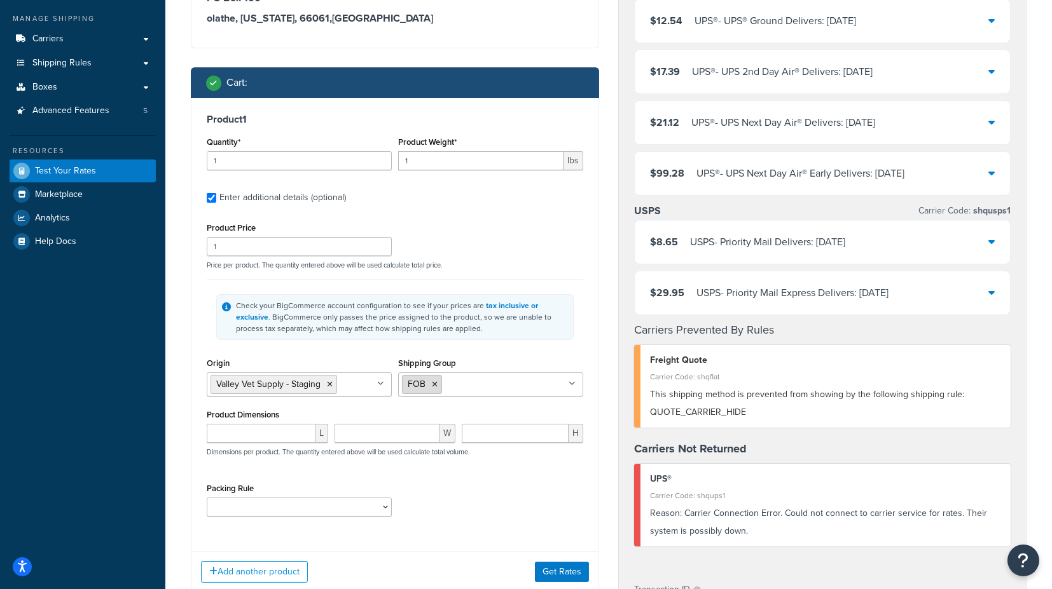
click at [434, 383] on icon at bounding box center [435, 385] width 6 height 8
click at [441, 380] on input "Shipping Group" at bounding box center [458, 384] width 113 height 14
type input "va"
click at [545, 351] on div "Check your BigCommerce account configuration to see if your prices are tax incl…" at bounding box center [395, 317] width 376 height 76
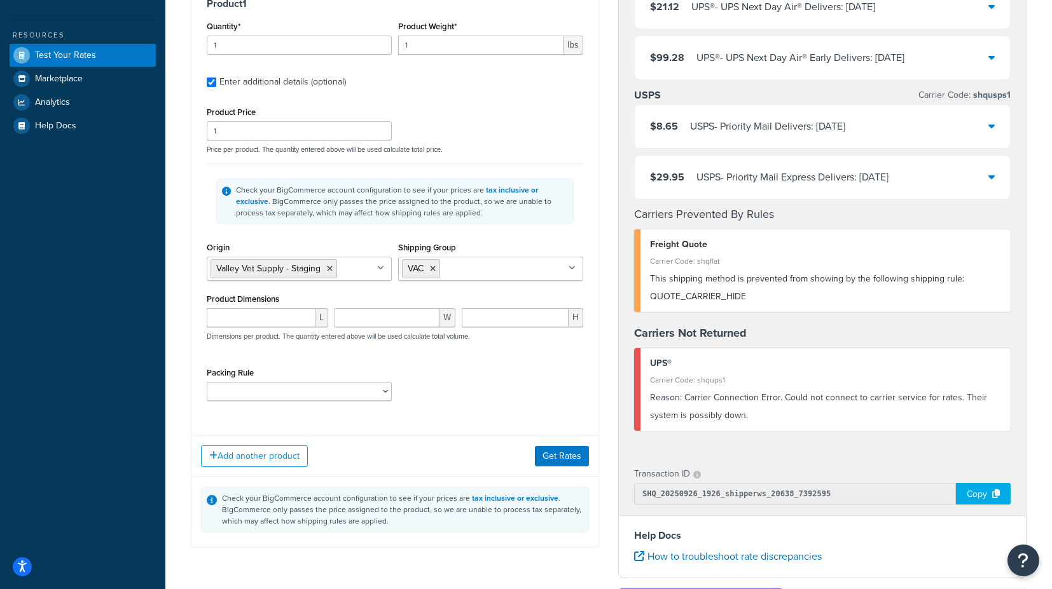
scroll to position [282, 0]
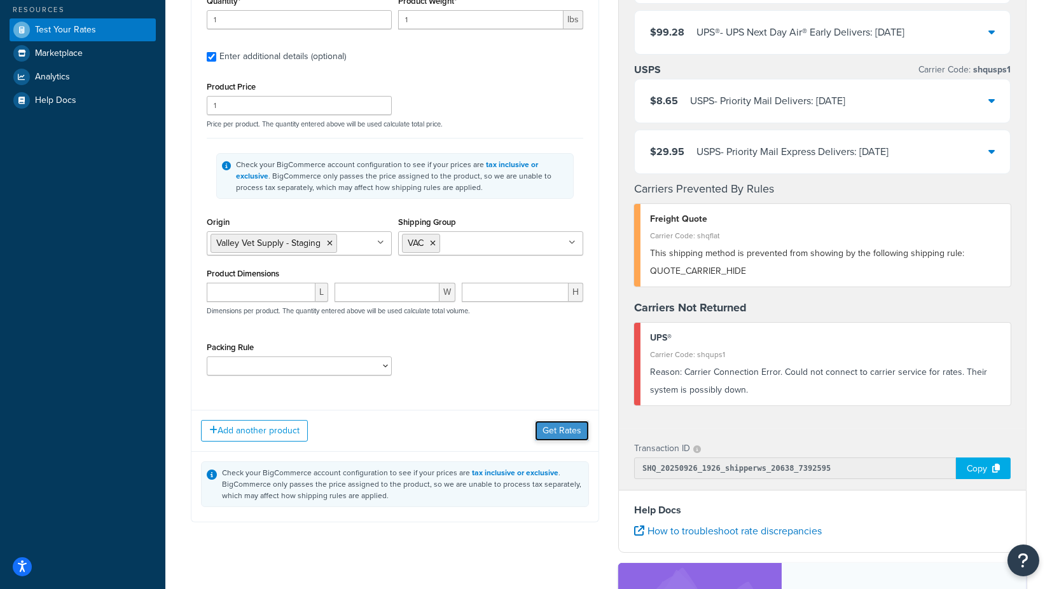
click at [564, 432] on button "Get Rates" at bounding box center [562, 431] width 54 height 20
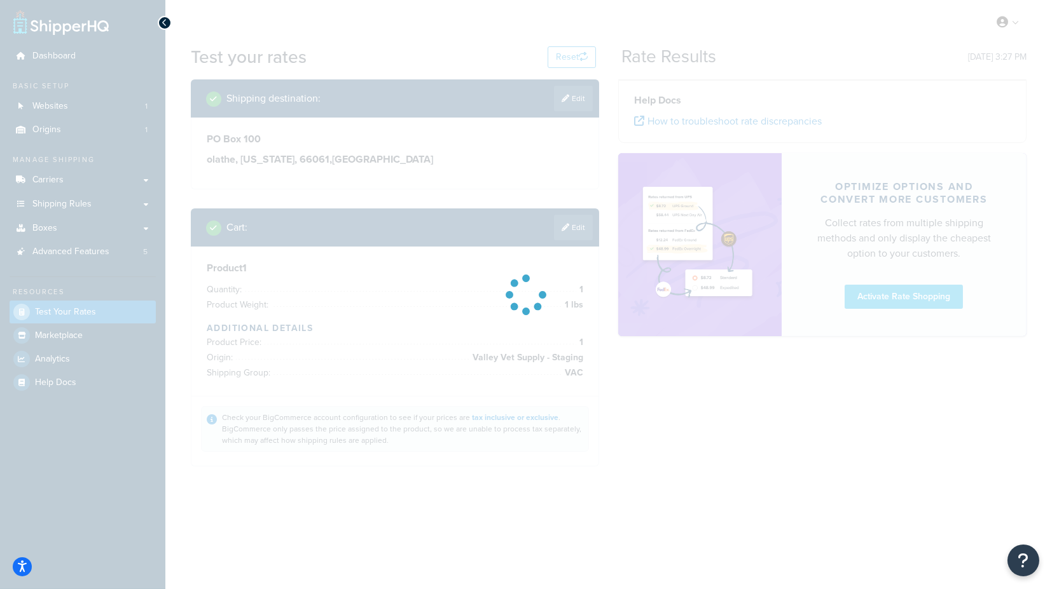
scroll to position [0, 0]
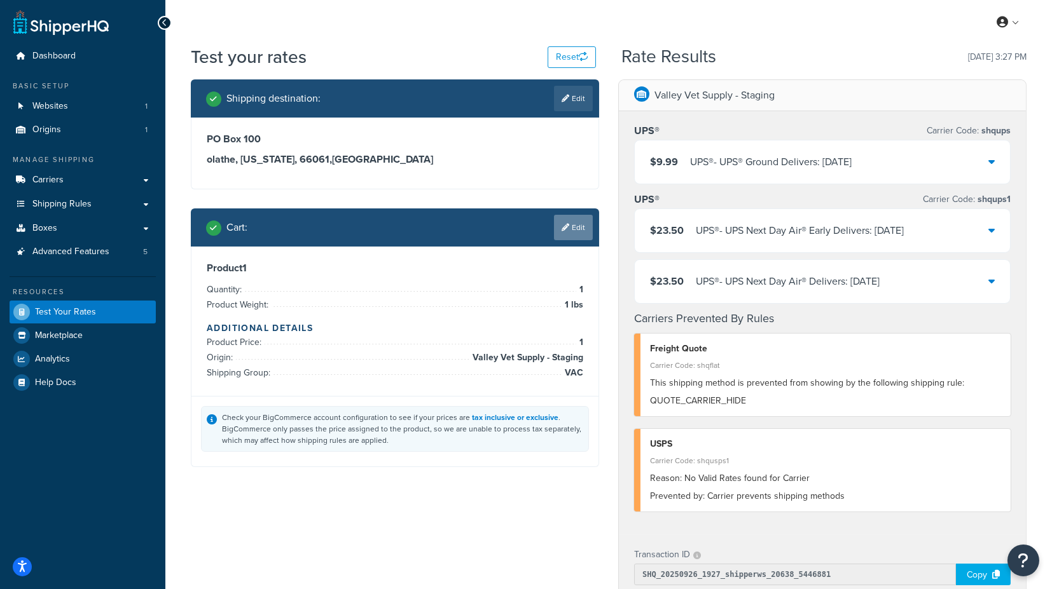
click at [574, 231] on link "Edit" at bounding box center [573, 227] width 39 height 25
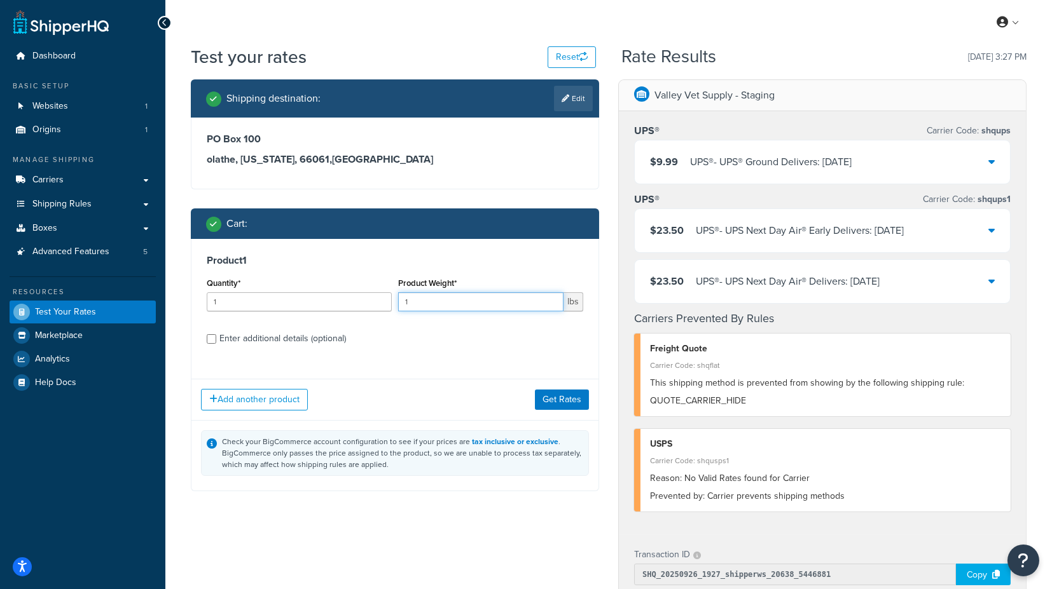
drag, startPoint x: 450, startPoint y: 304, endPoint x: 405, endPoint y: 305, distance: 44.5
click at [405, 305] on input "1" at bounding box center [480, 301] width 165 height 19
type input "3"
click at [574, 403] on button "Get Rates" at bounding box center [562, 400] width 54 height 20
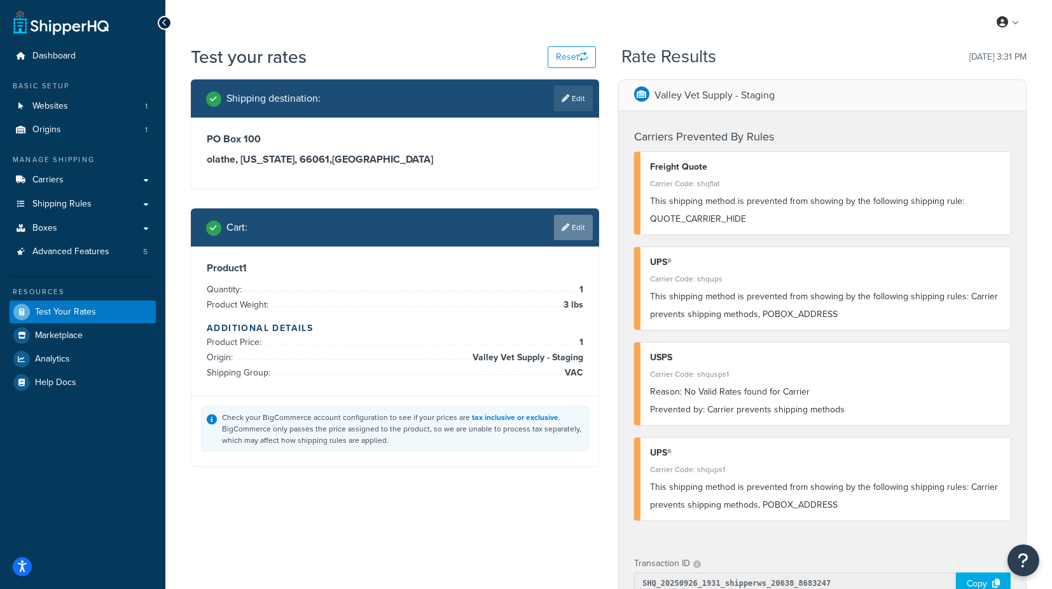
click at [575, 226] on link "Edit" at bounding box center [573, 227] width 39 height 25
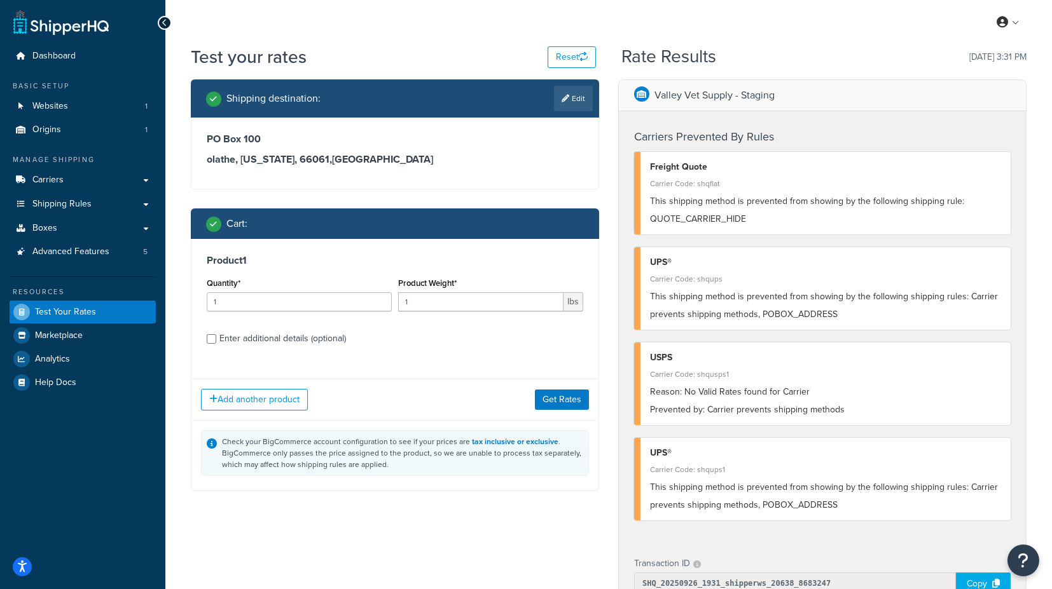
click at [275, 338] on div "Enter additional details (optional)" at bounding box center [282, 339] width 127 height 18
click at [216, 338] on input "Enter additional details (optional)" at bounding box center [212, 339] width 10 height 10
checkbox input "true"
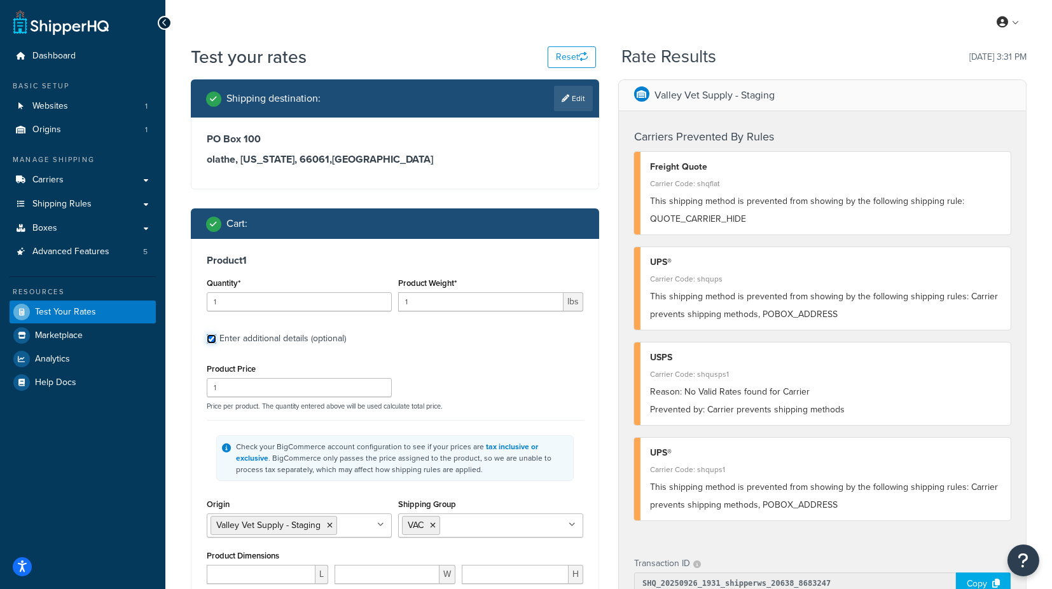
scroll to position [71, 0]
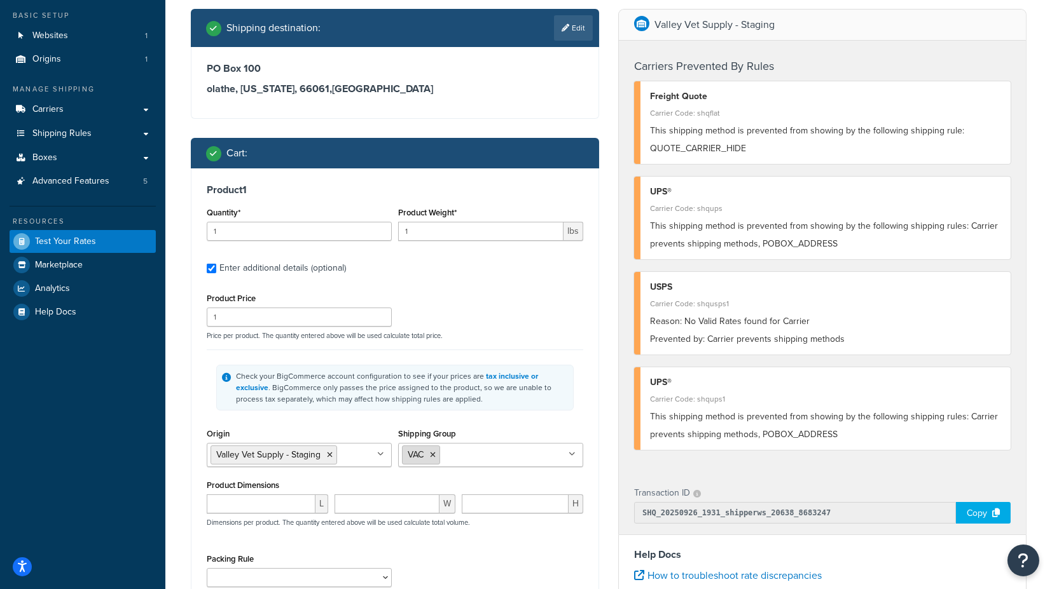
click at [435, 451] on icon at bounding box center [433, 455] width 6 height 8
click at [440, 451] on input "Shipping Group" at bounding box center [458, 455] width 113 height 14
type input "fs"
click at [588, 415] on div "Product 1 Quantity* 1 Product Weight* 1 lbs Enter additional details (optional)…" at bounding box center [394, 390] width 407 height 444
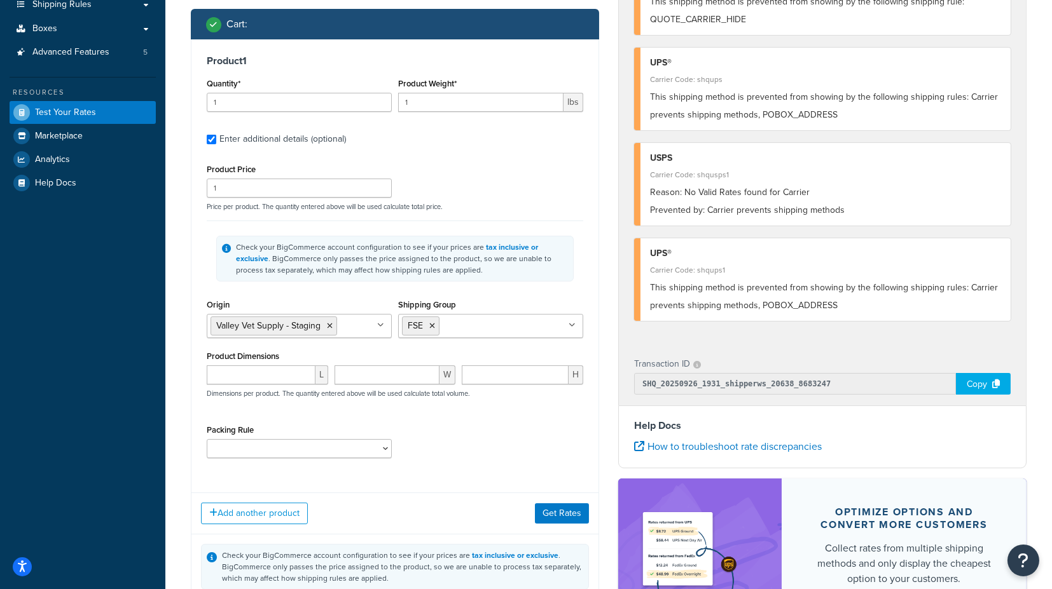
scroll to position [212, 0]
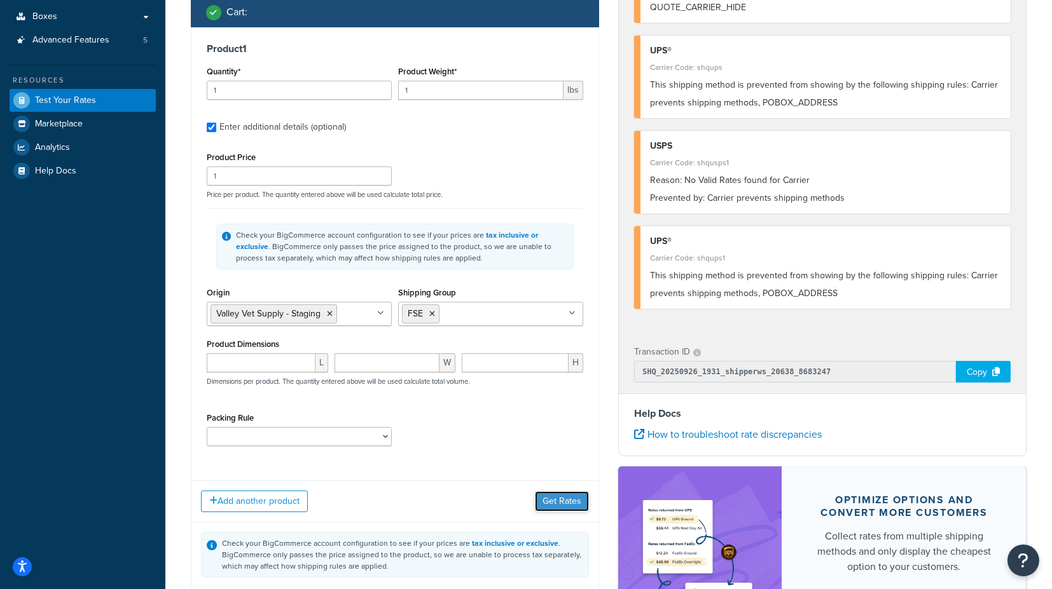
click at [558, 495] on button "Get Rates" at bounding box center [562, 502] width 54 height 20
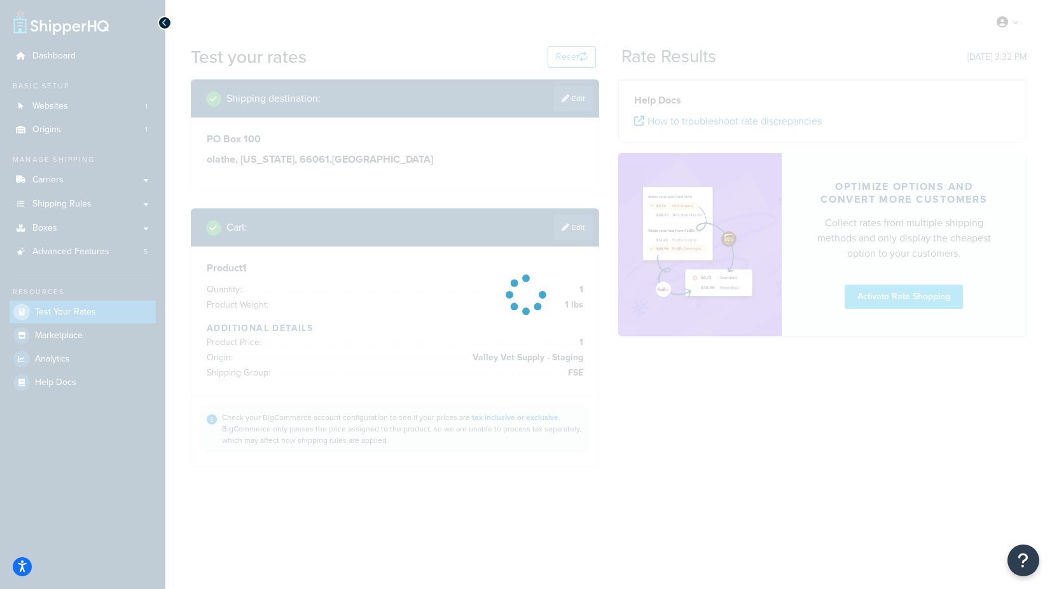
scroll to position [0, 0]
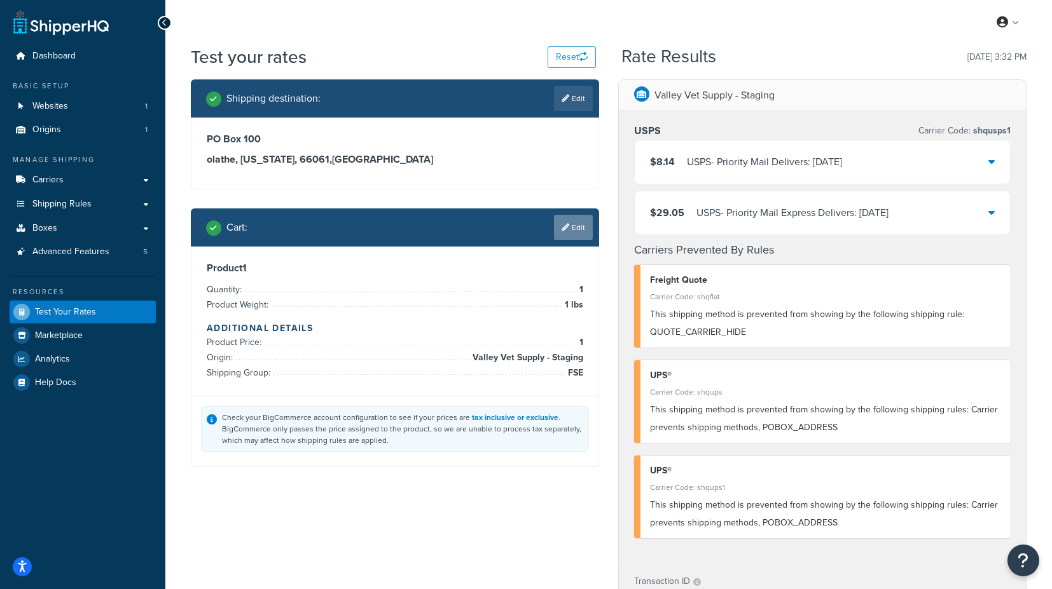
click at [579, 226] on link "Edit" at bounding box center [573, 227] width 39 height 25
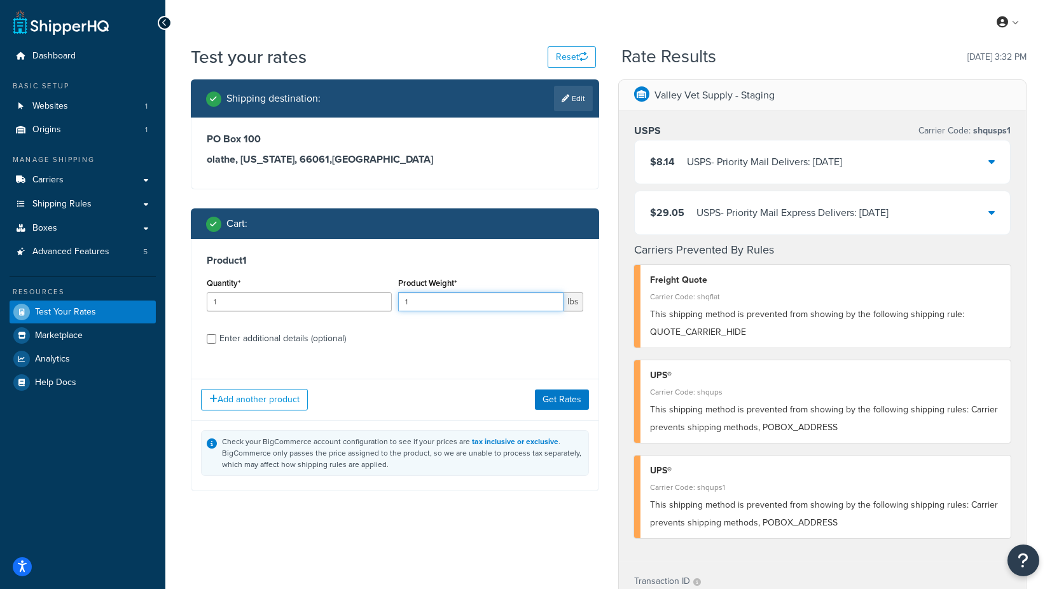
drag, startPoint x: 443, startPoint y: 306, endPoint x: 369, endPoint y: 304, distance: 73.8
click at [369, 304] on div "Quantity* 1 Product Weight* 1 lbs" at bounding box center [394, 298] width 383 height 46
type input "2"
click at [572, 401] on button "Get Rates" at bounding box center [562, 400] width 54 height 20
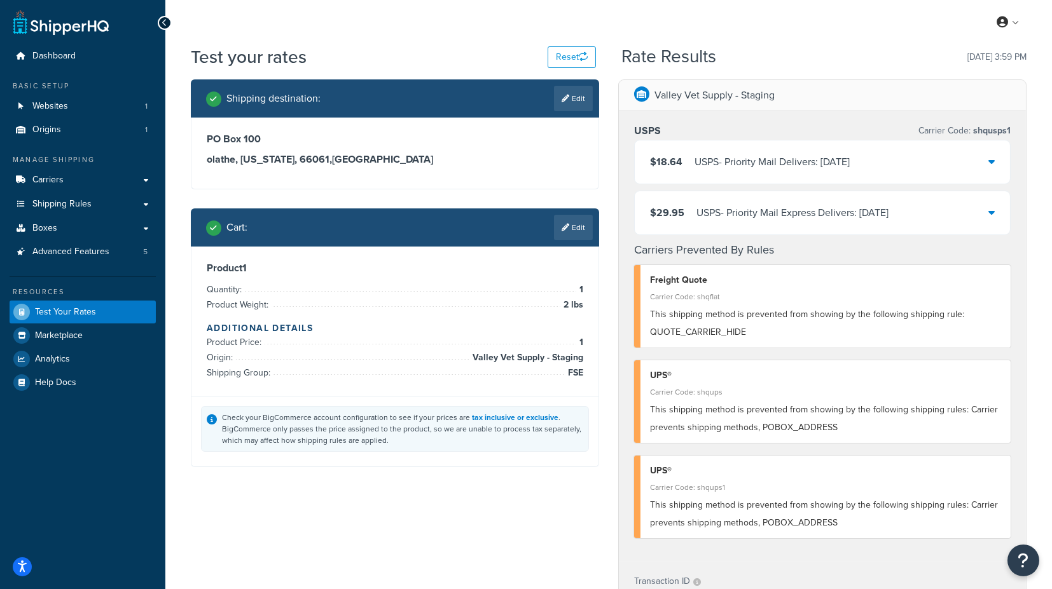
click at [990, 163] on icon at bounding box center [991, 161] width 6 height 10
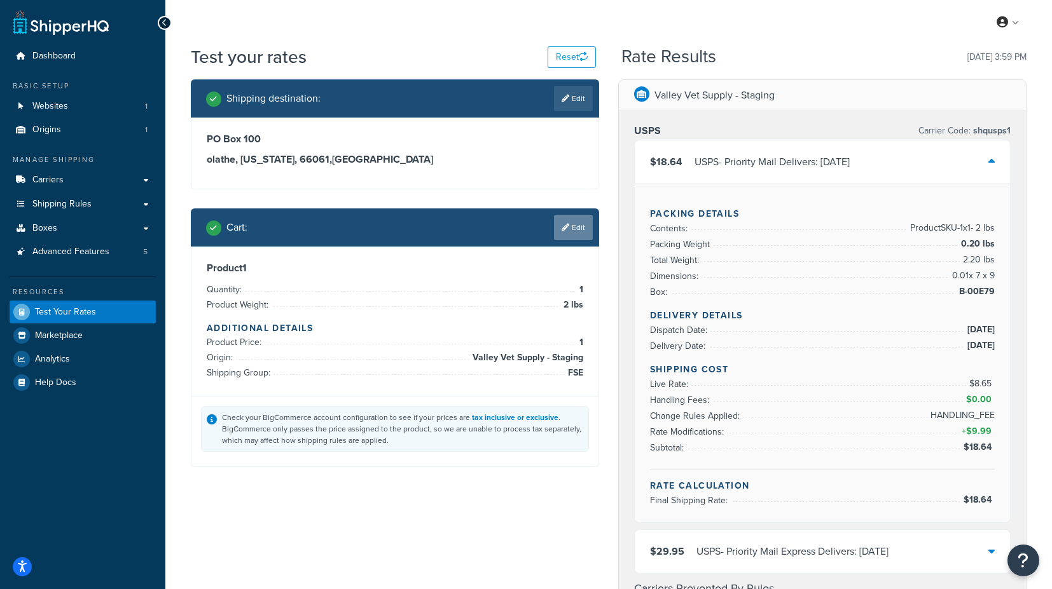
click at [568, 226] on link "Edit" at bounding box center [573, 227] width 39 height 25
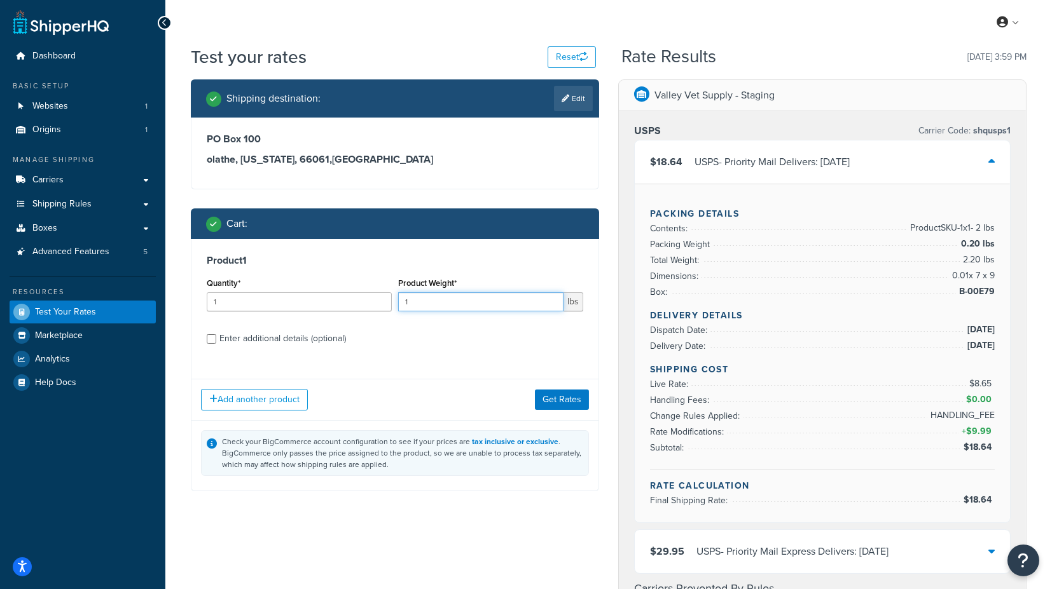
drag, startPoint x: 400, startPoint y: 304, endPoint x: 385, endPoint y: 304, distance: 15.3
click at [385, 304] on div "Quantity* 1 Product Weight* 1 lbs" at bounding box center [394, 298] width 383 height 46
type input "3"
click at [572, 395] on button "Get Rates" at bounding box center [562, 400] width 54 height 20
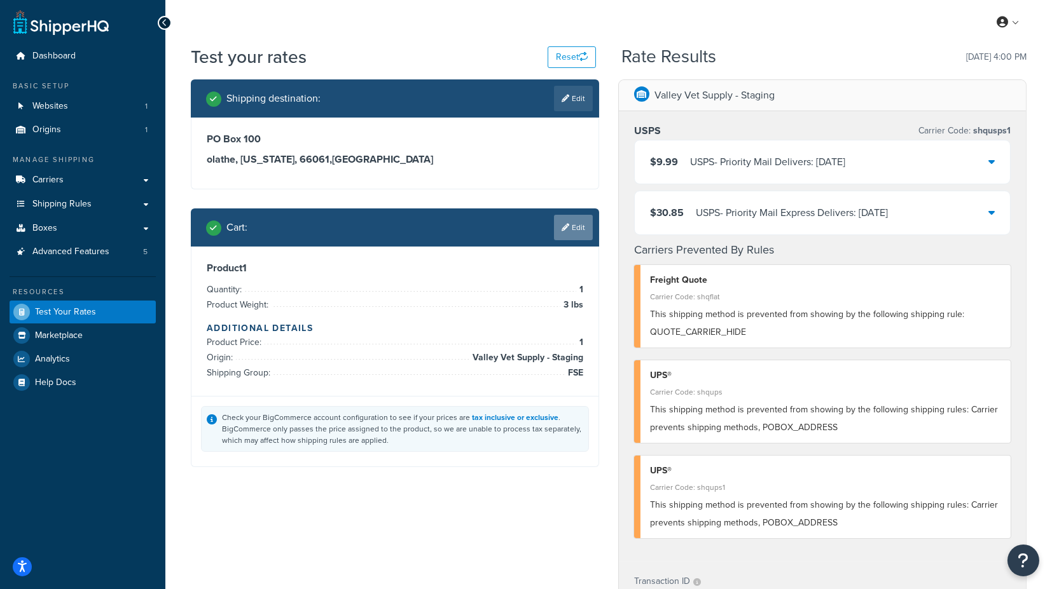
click at [570, 228] on link "Edit" at bounding box center [573, 227] width 39 height 25
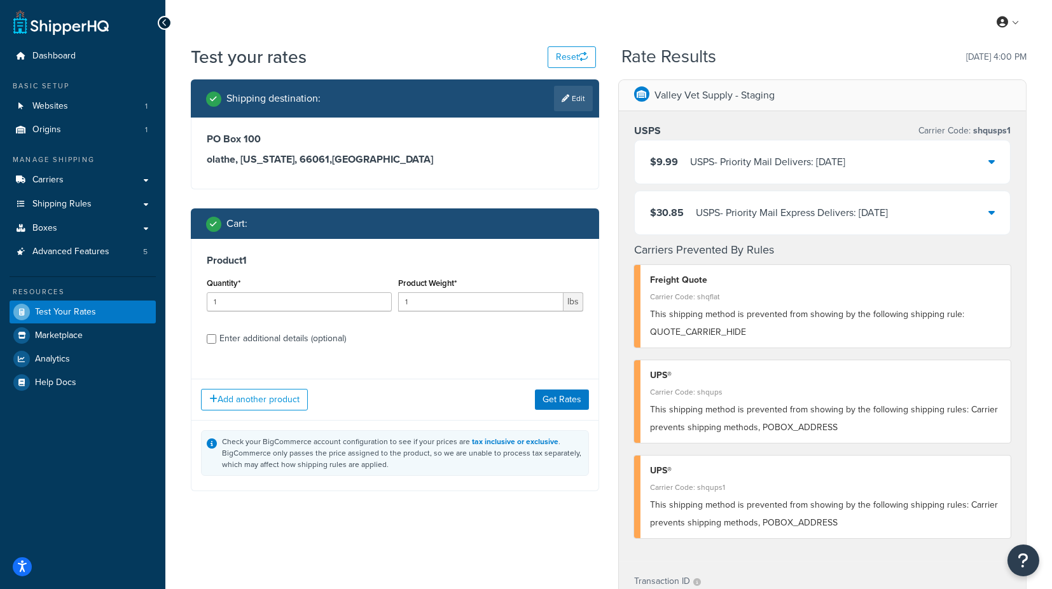
click at [291, 342] on div "Enter additional details (optional)" at bounding box center [282, 339] width 127 height 18
click at [216, 342] on input "Enter additional details (optional)" at bounding box center [212, 339] width 10 height 10
checkbox input "true"
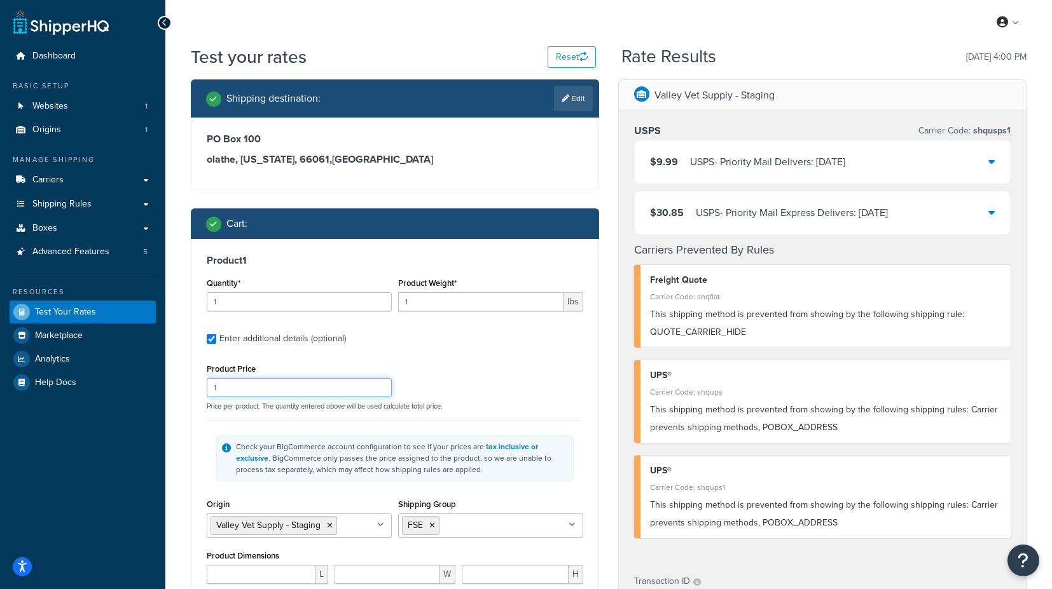
drag, startPoint x: 231, startPoint y: 380, endPoint x: 191, endPoint y: 387, distance: 40.6
click at [191, 387] on div "Product 1 Quantity* 1 Product Weight* 1 lbs Enter additional details (optional)…" at bounding box center [394, 460] width 407 height 443
type input "75"
click at [174, 384] on div "Test your rates Reset Rate Results 09/26/2025, 4:00 PM Shipping destination : E…" at bounding box center [608, 484] width 886 height 879
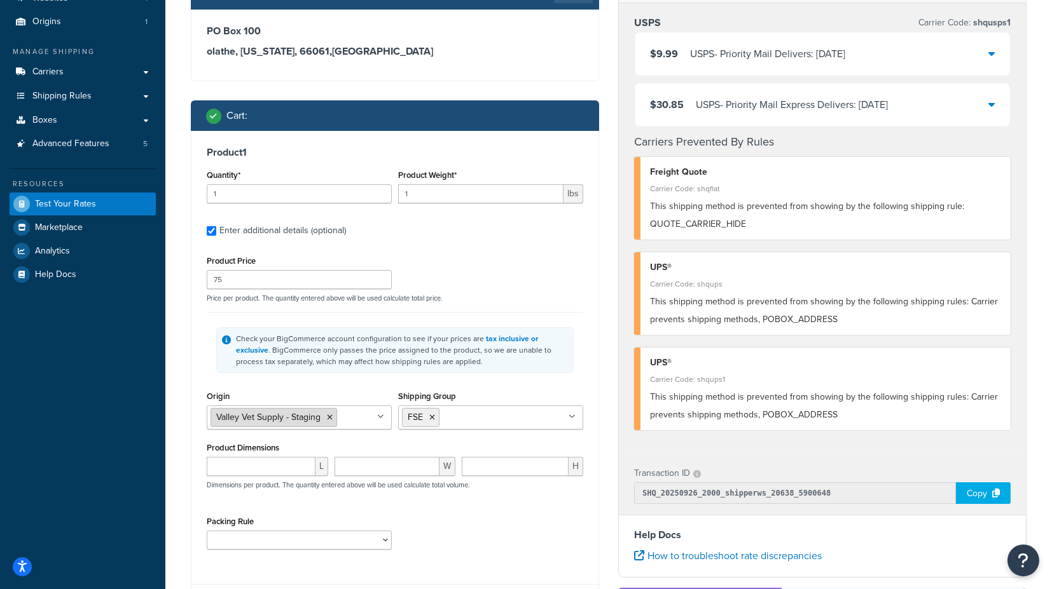
scroll to position [141, 0]
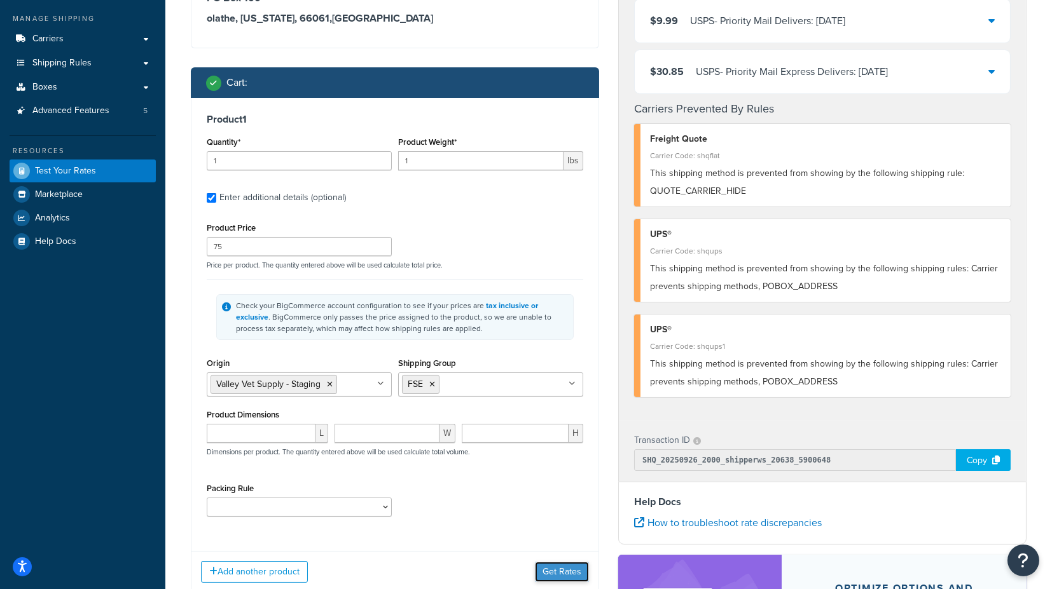
click at [567, 566] on button "Get Rates" at bounding box center [562, 572] width 54 height 20
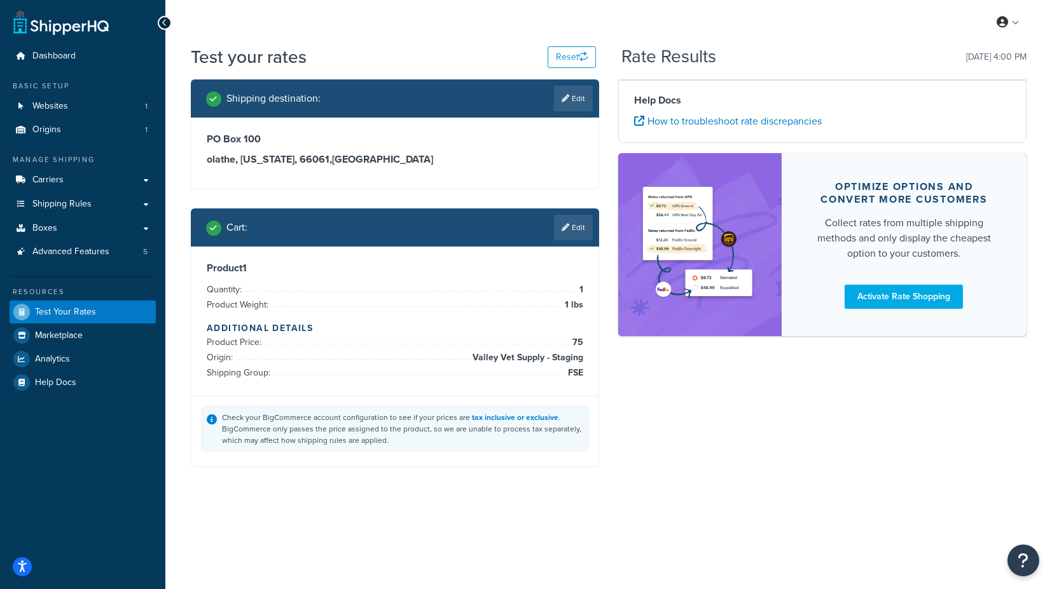
scroll to position [0, 0]
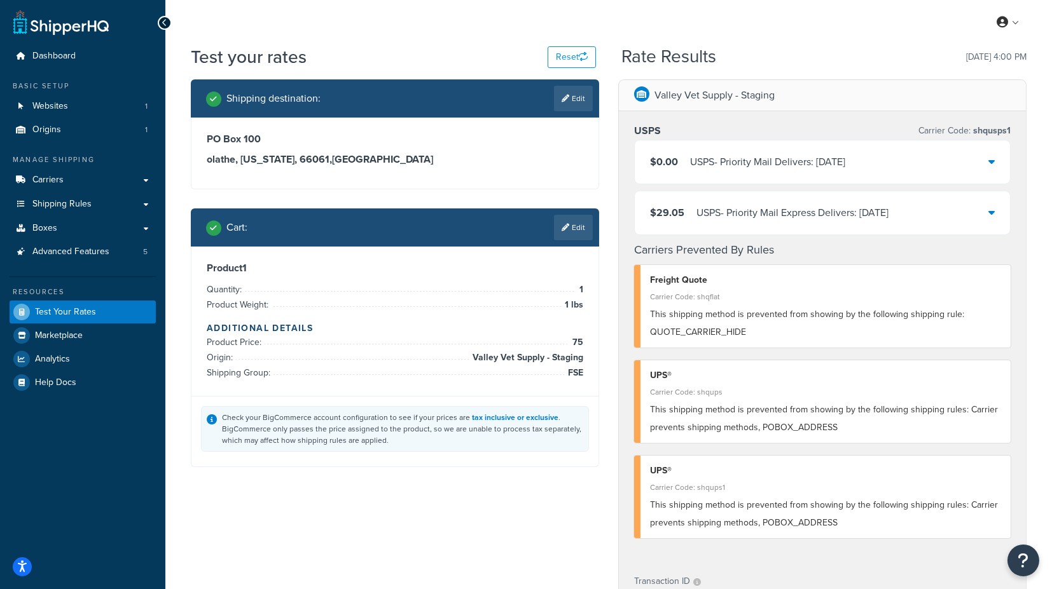
click at [993, 164] on icon at bounding box center [991, 161] width 6 height 10
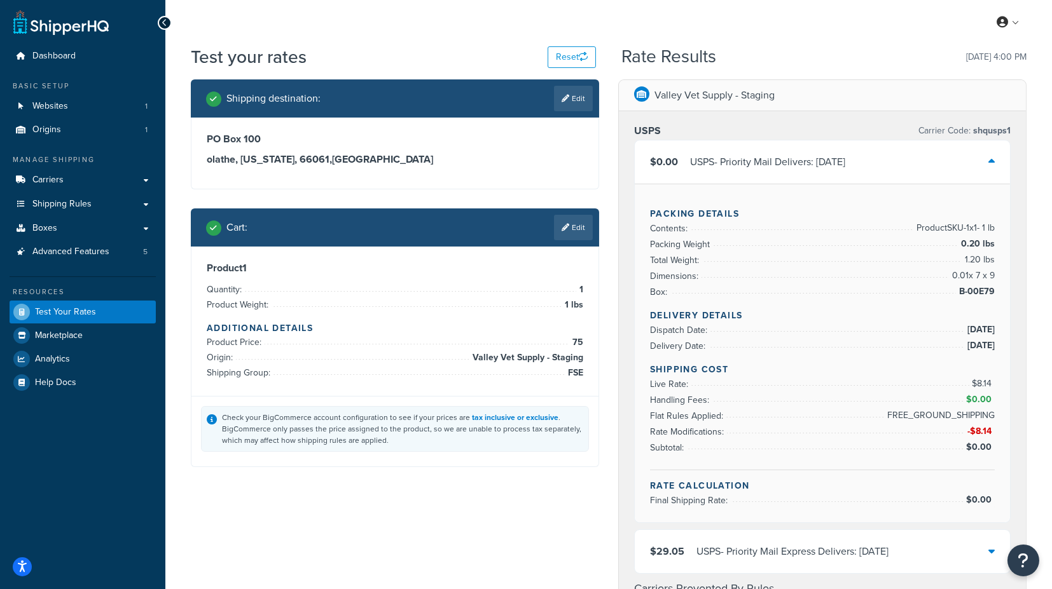
click at [993, 164] on icon at bounding box center [991, 161] width 6 height 10
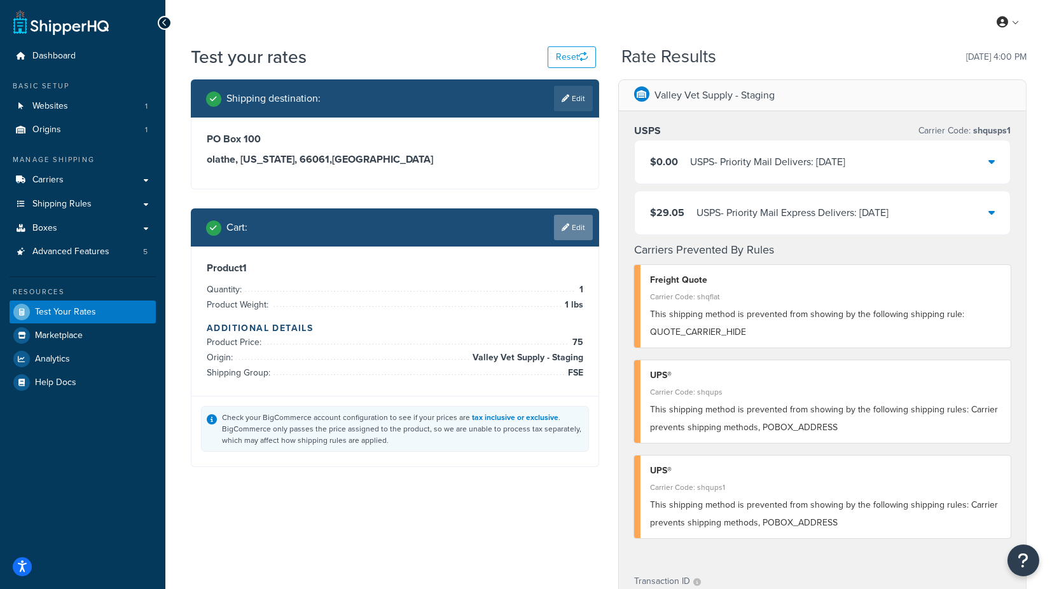
click at [570, 224] on link "Edit" at bounding box center [573, 227] width 39 height 25
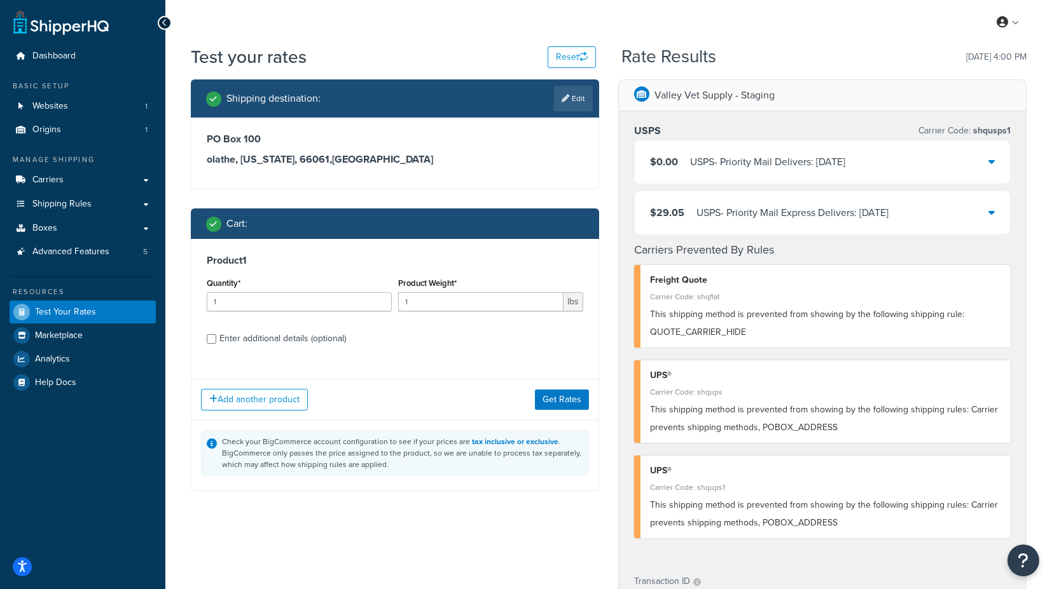
click at [305, 340] on div "Enter additional details (optional)" at bounding box center [282, 339] width 127 height 18
click at [216, 340] on input "Enter additional details (optional)" at bounding box center [212, 339] width 10 height 10
checkbox input "true"
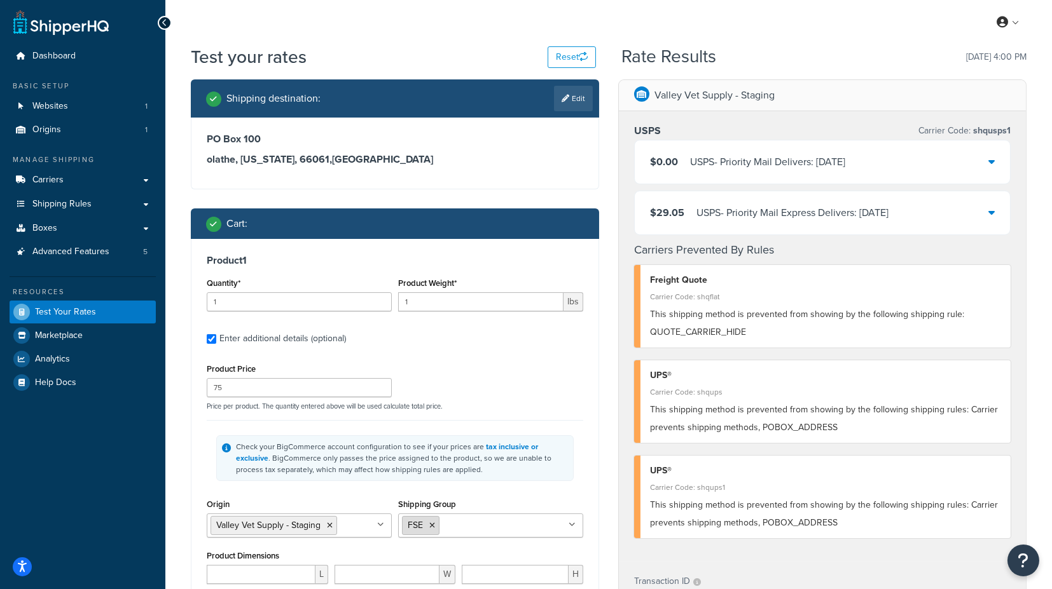
click at [432, 525] on icon at bounding box center [432, 526] width 6 height 8
click at [448, 523] on input "Shipping Group" at bounding box center [458, 525] width 113 height 14
type input "va"
click at [579, 496] on div "Shipping Group VAC ASHIP BOX_0T DROP_SHIP FOB FSE H_3018 H0010 H0011 H0012 H009…" at bounding box center [490, 517] width 185 height 42
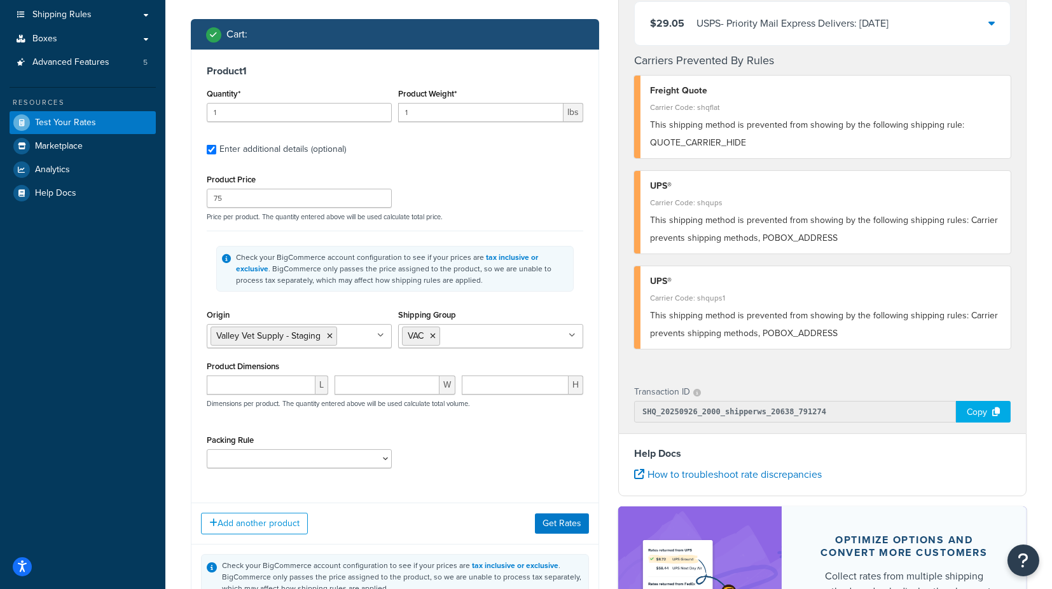
scroll to position [212, 0]
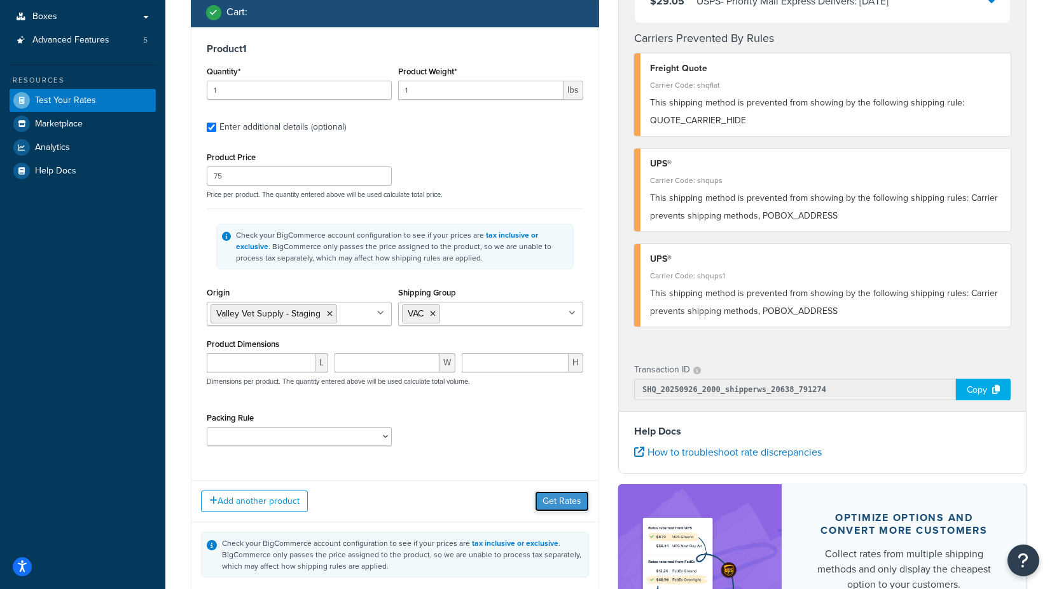
click at [567, 502] on button "Get Rates" at bounding box center [562, 502] width 54 height 20
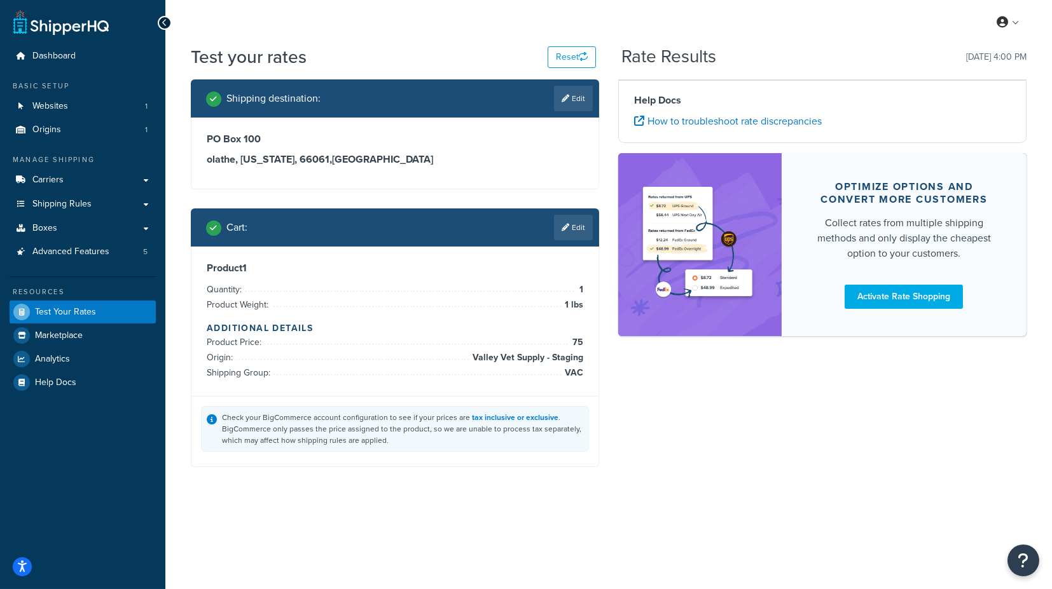
scroll to position [0, 0]
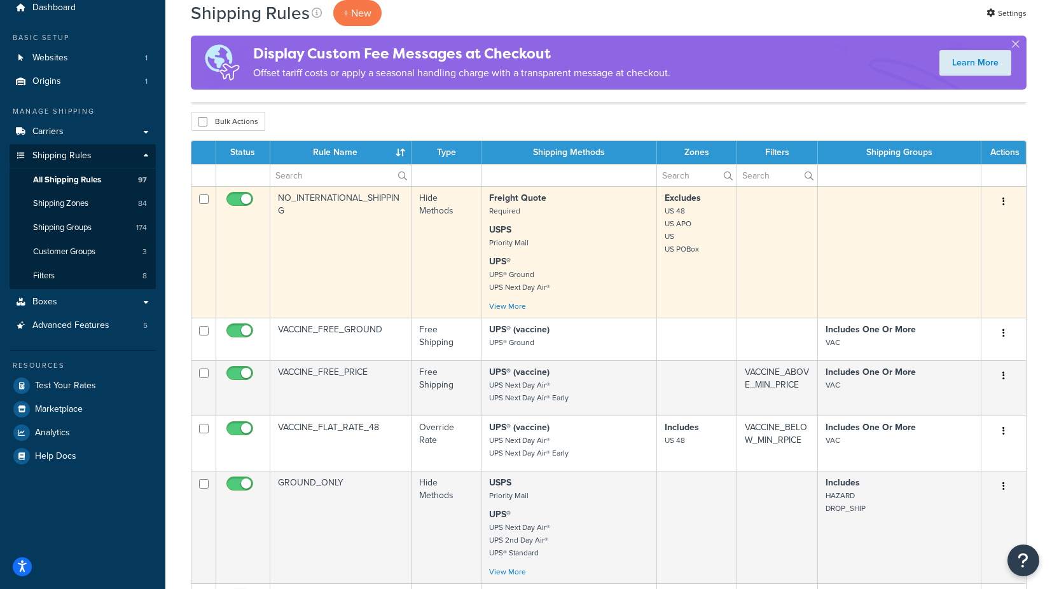
scroll to position [71, 0]
